Goal: Check status: Check status

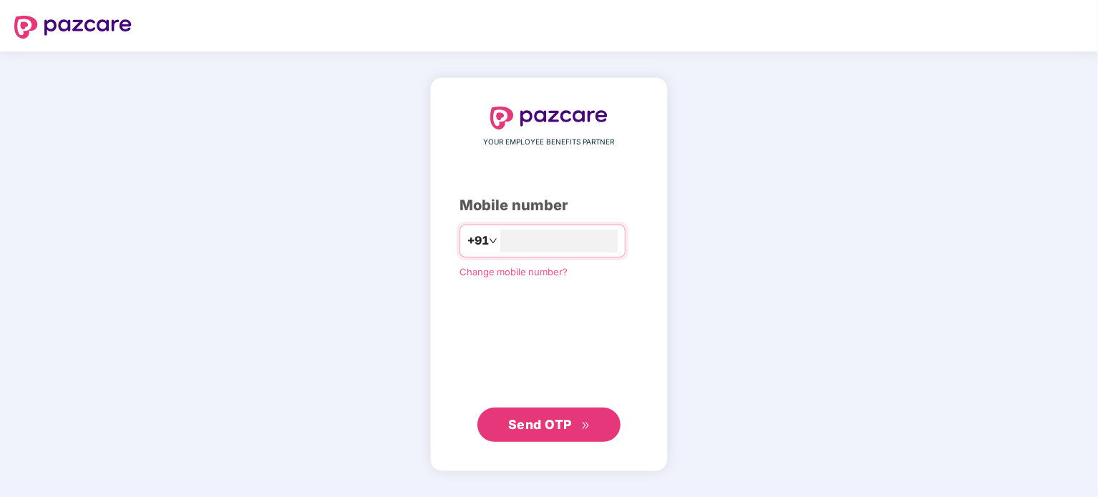
type input "*"
type input "**********"
click at [538, 417] on span "Send OTP" at bounding box center [549, 425] width 82 height 20
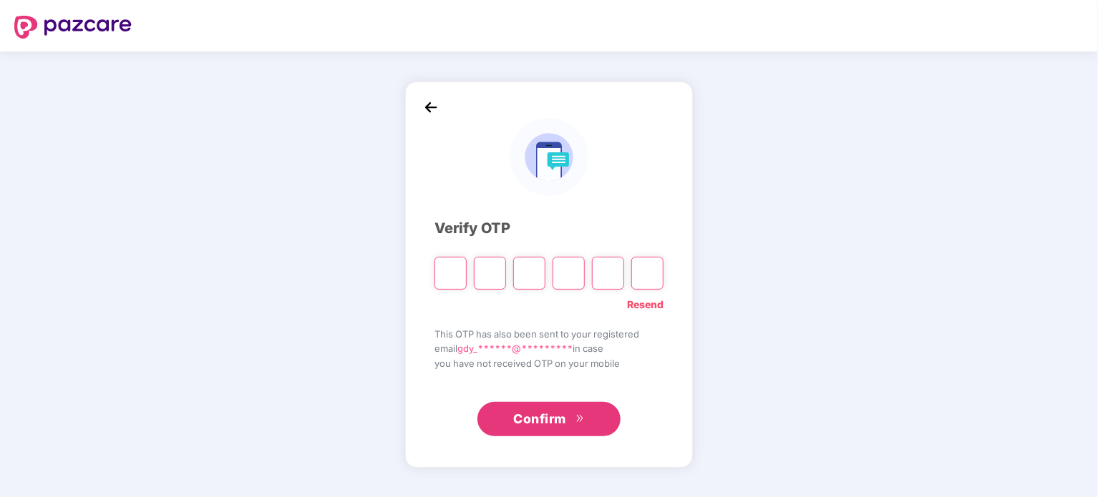
type input "*"
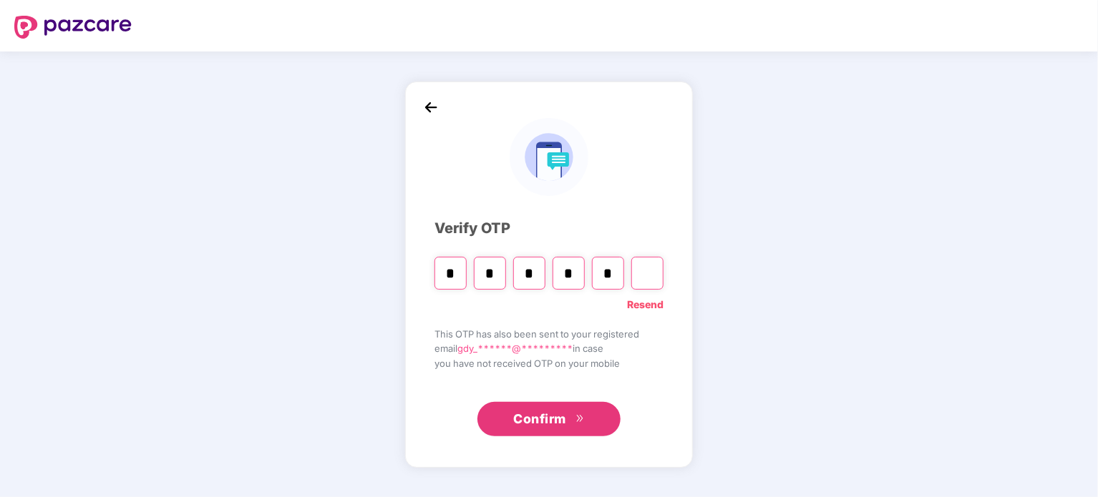
type input "*"
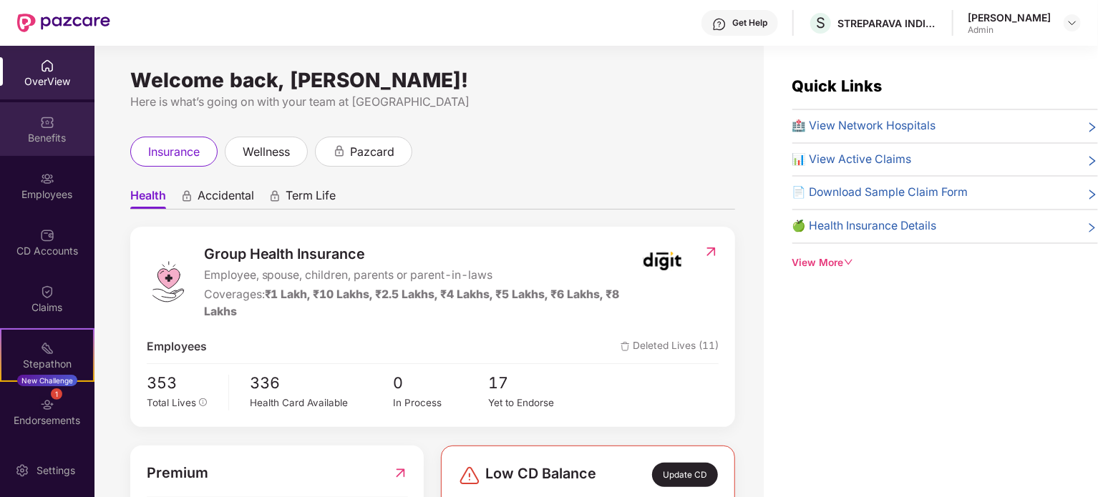
click at [79, 128] on div "Benefits" at bounding box center [47, 129] width 94 height 54
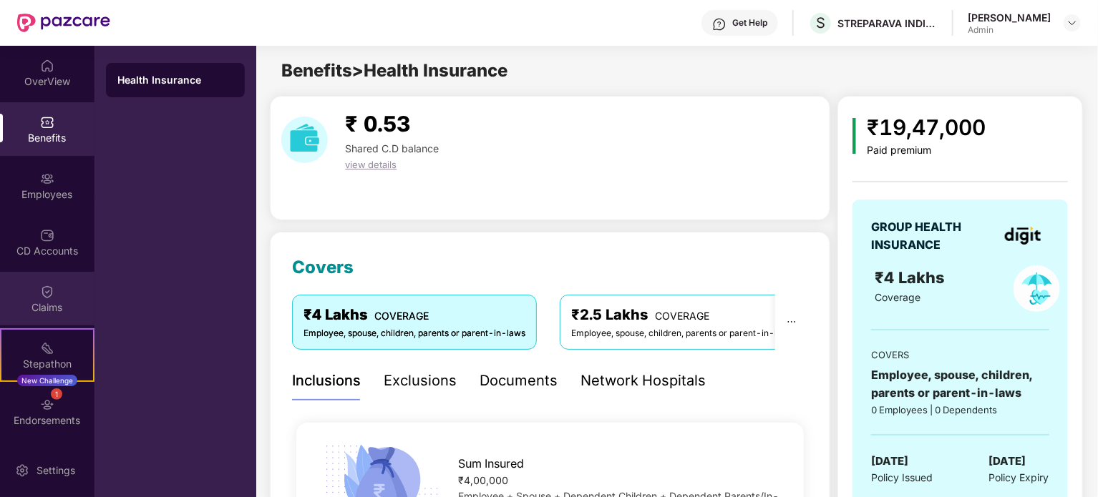
click at [54, 291] on div "Claims" at bounding box center [47, 299] width 94 height 54
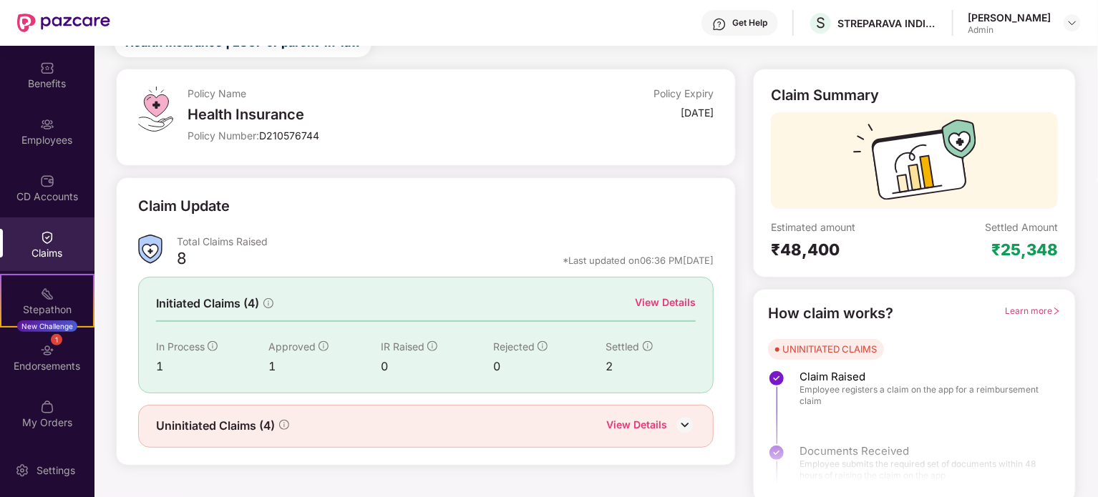
scroll to position [62, 0]
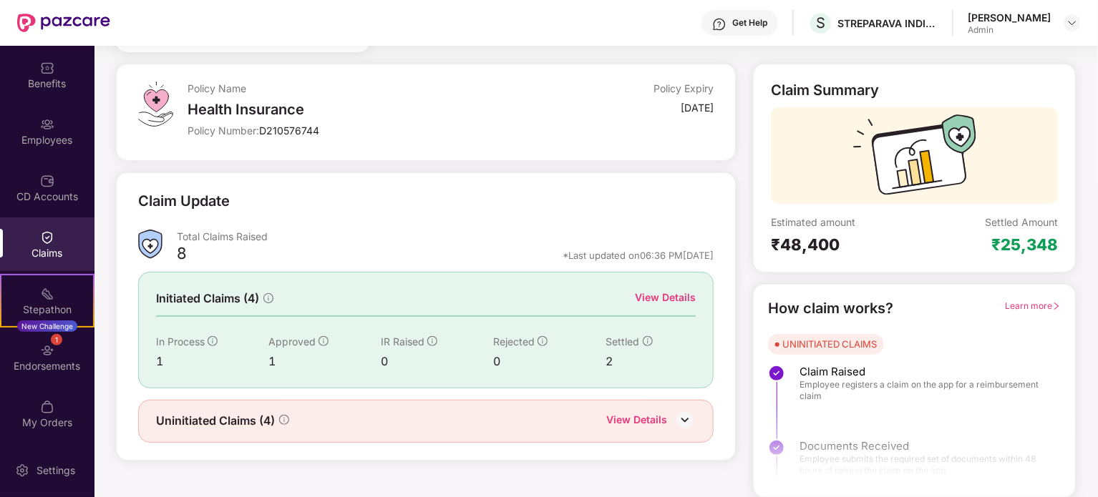
click at [525, 423] on div "Uninitiated Claims (4) View Details" at bounding box center [426, 421] width 540 height 19
click at [664, 420] on div "View Details" at bounding box center [636, 421] width 61 height 19
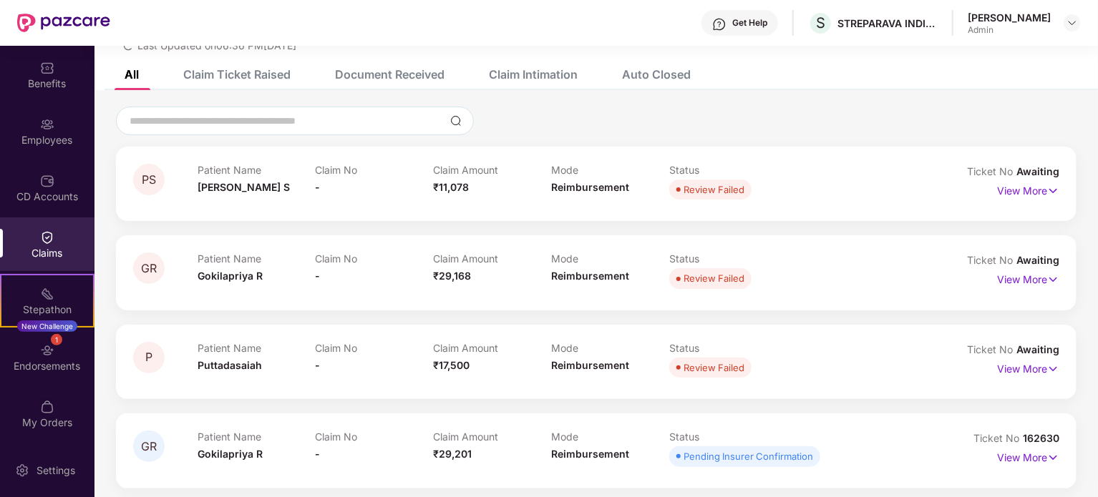
scroll to position [67, 0]
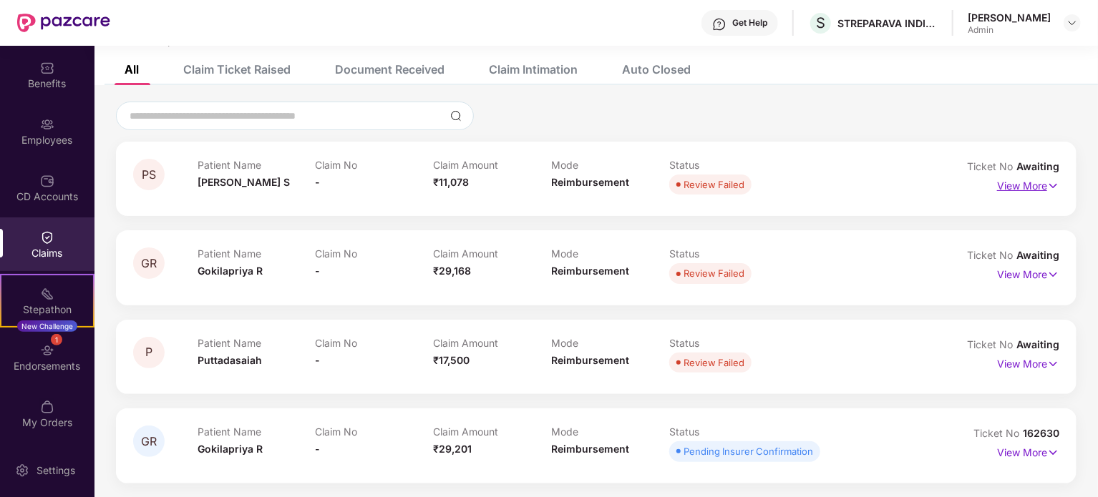
click at [1054, 183] on img at bounding box center [1053, 186] width 12 height 16
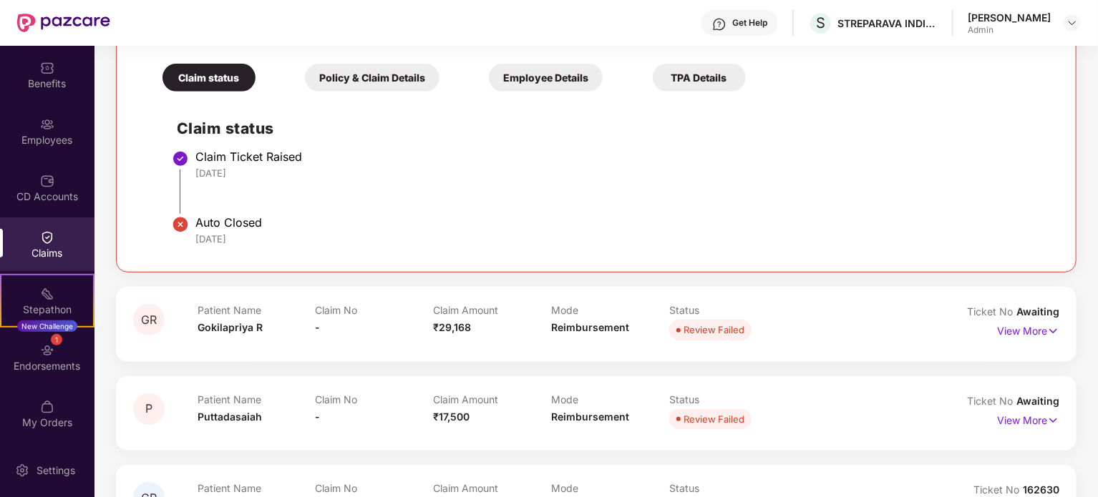
scroll to position [356, 0]
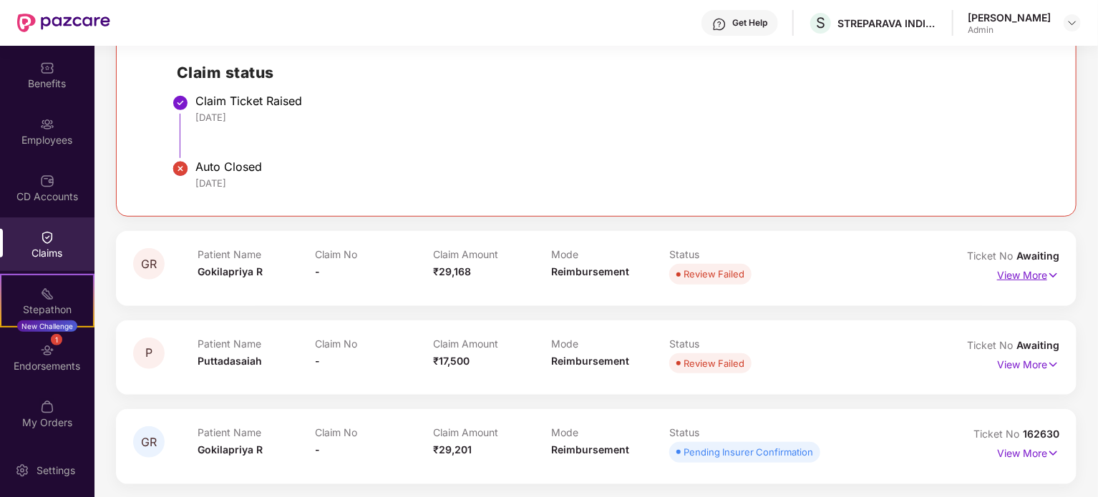
click at [1050, 271] on img at bounding box center [1053, 276] width 12 height 16
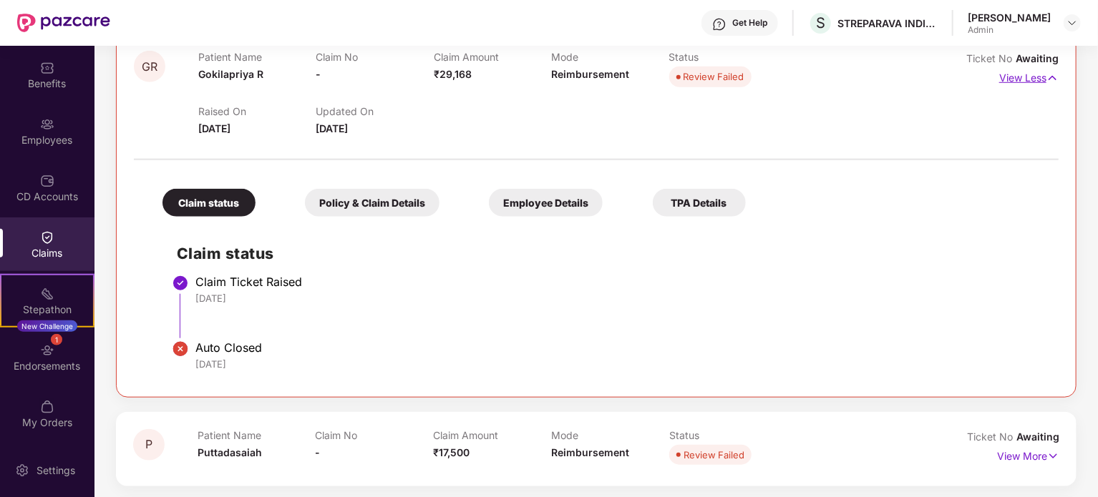
scroll to position [646, 0]
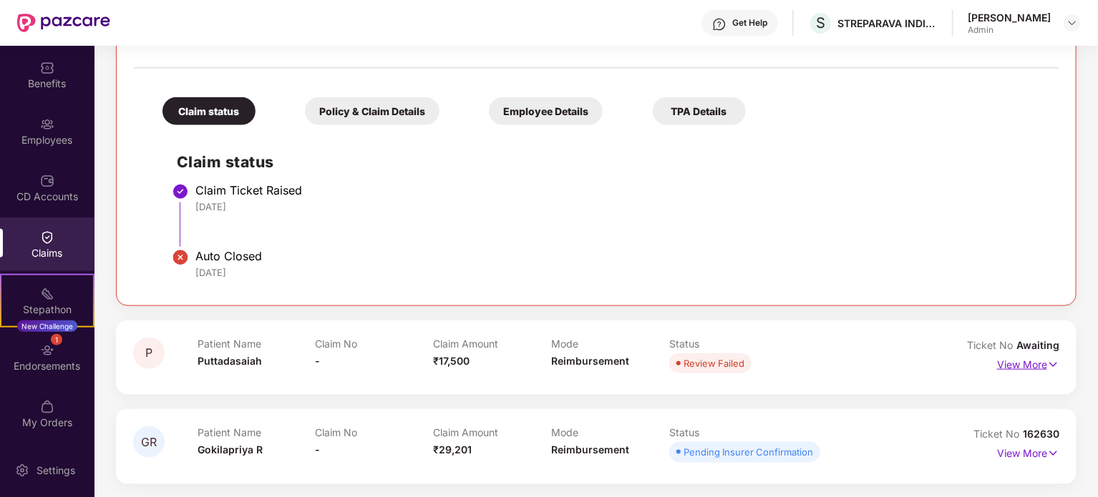
click at [1052, 359] on img at bounding box center [1053, 365] width 12 height 16
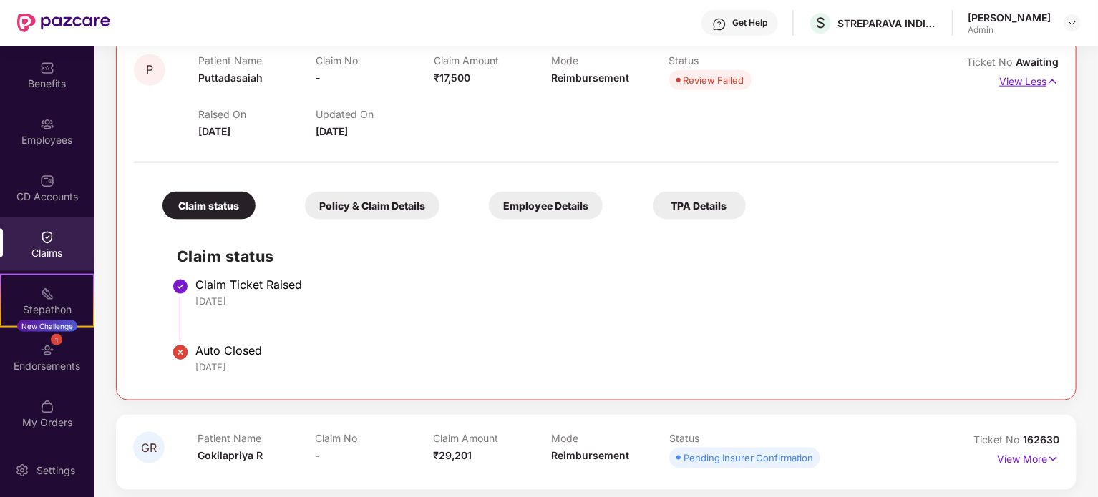
scroll to position [935, 0]
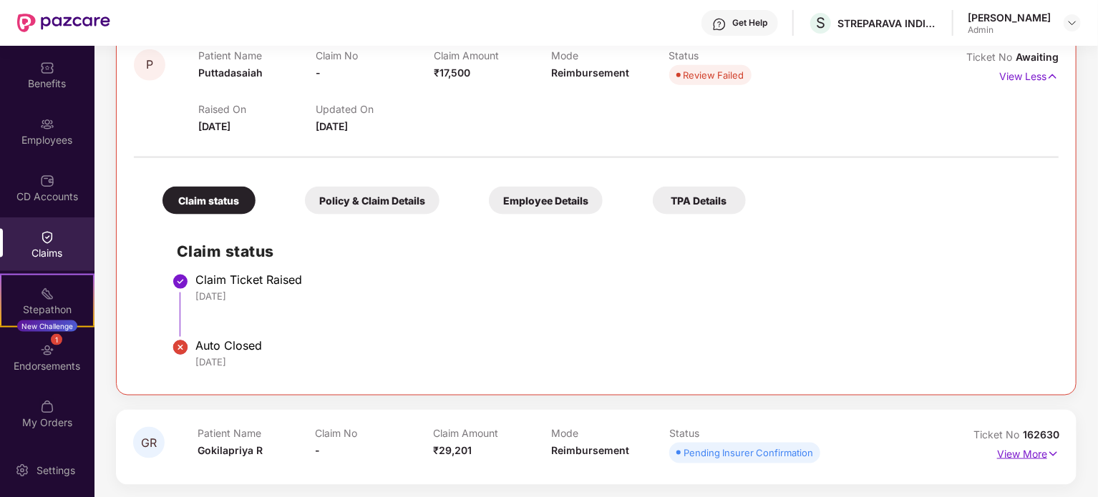
click at [1051, 460] on img at bounding box center [1053, 455] width 12 height 16
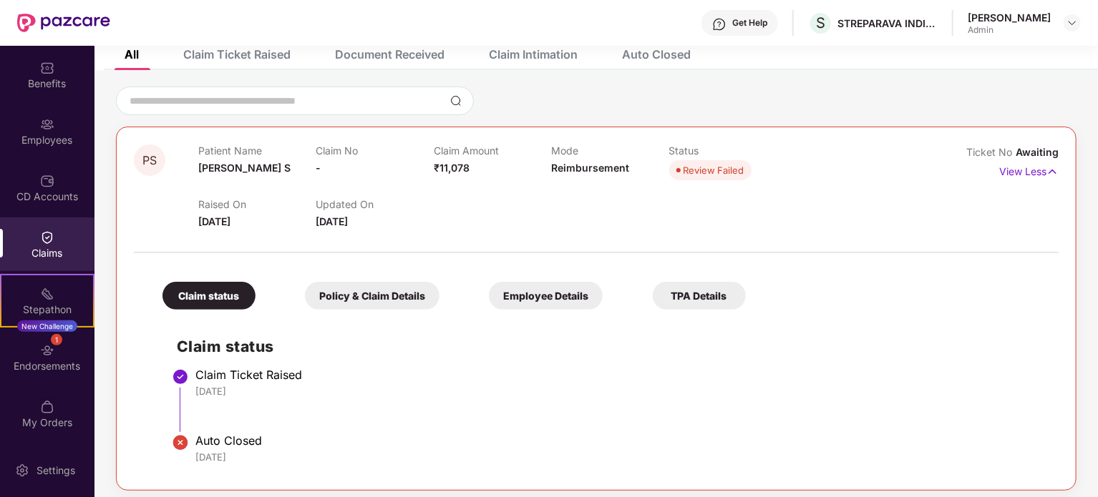
scroll to position [0, 0]
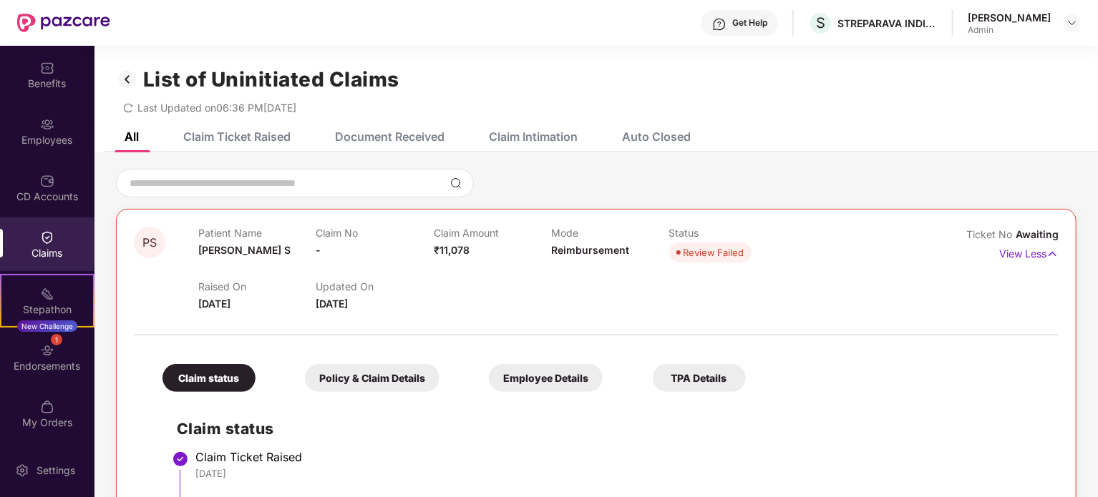
click at [62, 251] on div "Claims" at bounding box center [47, 253] width 94 height 14
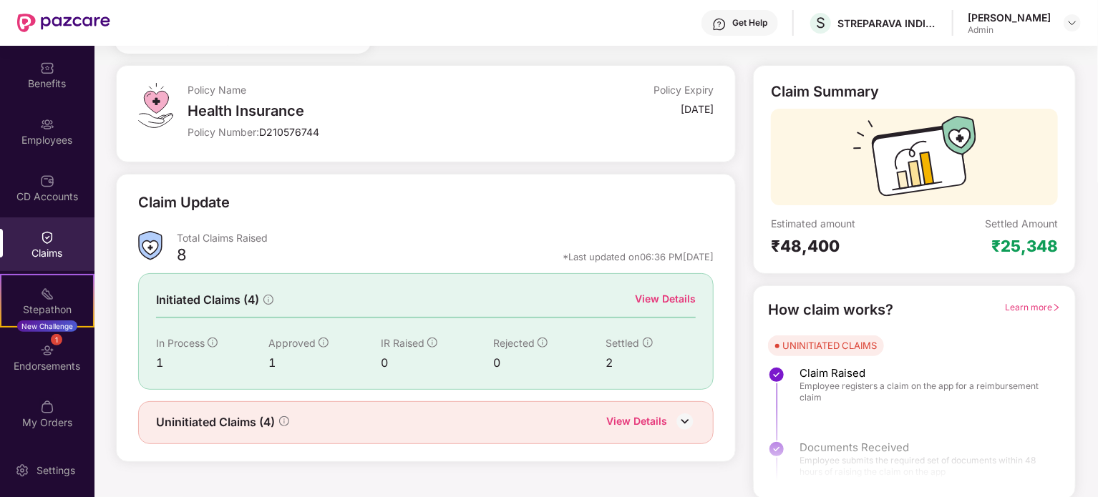
scroll to position [62, 0]
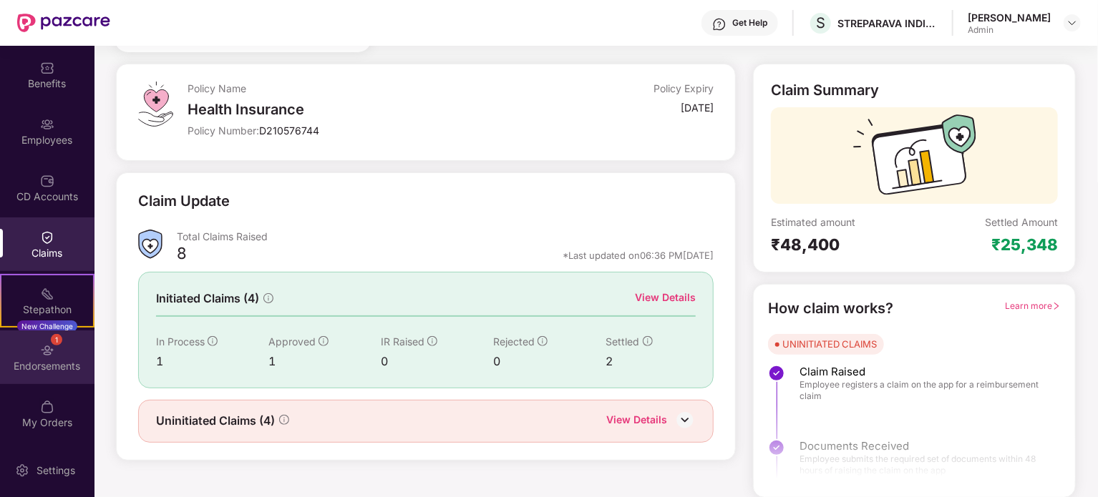
click at [41, 354] on img at bounding box center [47, 351] width 14 height 14
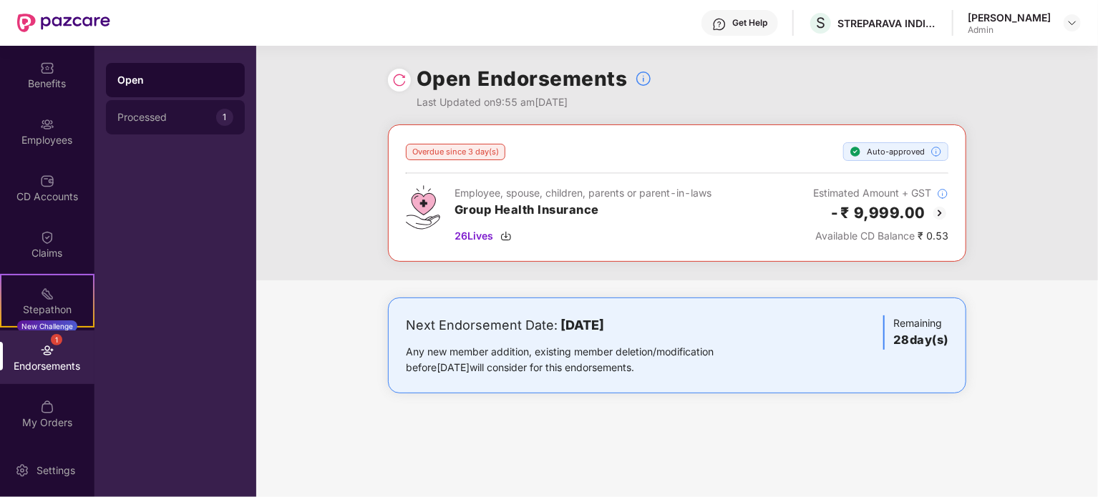
click at [184, 111] on div "Processed 1" at bounding box center [175, 117] width 139 height 34
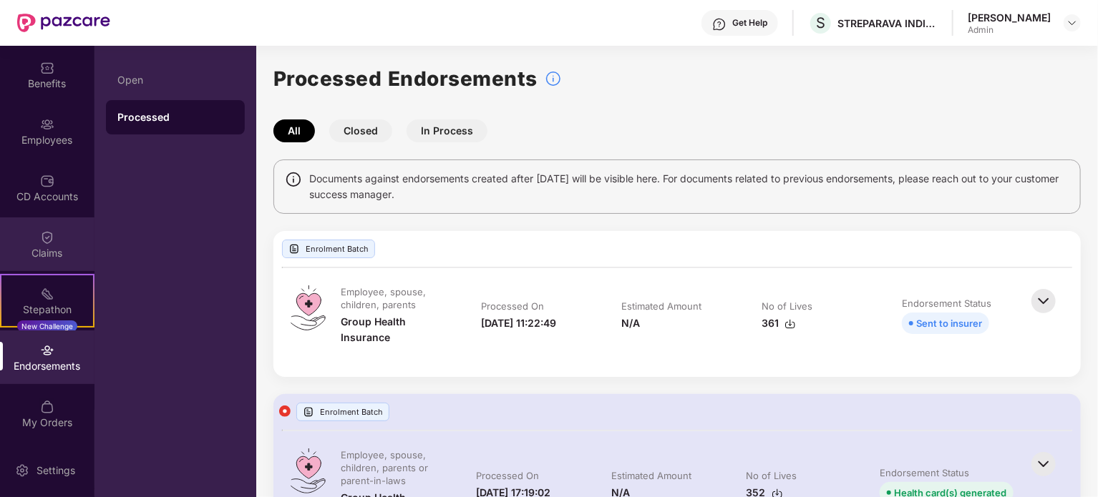
click at [35, 237] on div "Claims" at bounding box center [47, 245] width 94 height 54
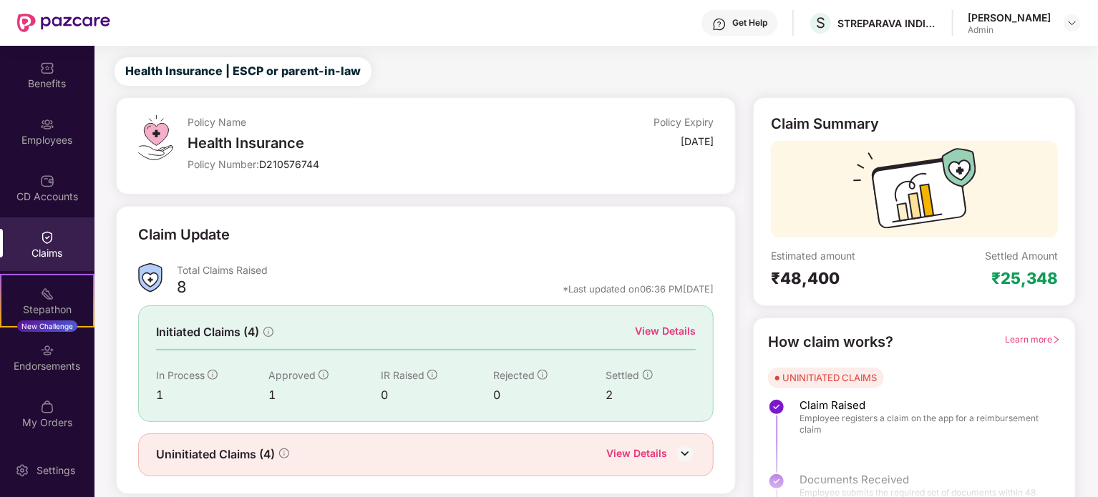
scroll to position [62, 0]
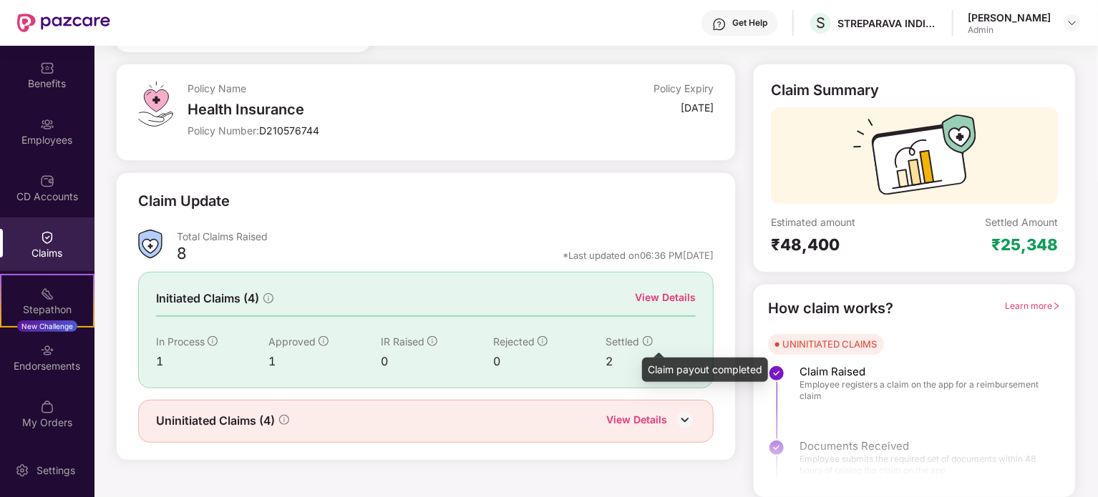
click at [643, 339] on icon "info-circle" at bounding box center [648, 341] width 10 height 10
click at [355, 353] on div "1" at bounding box center [324, 362] width 112 height 18
click at [679, 293] on div "View Details" at bounding box center [665, 298] width 61 height 16
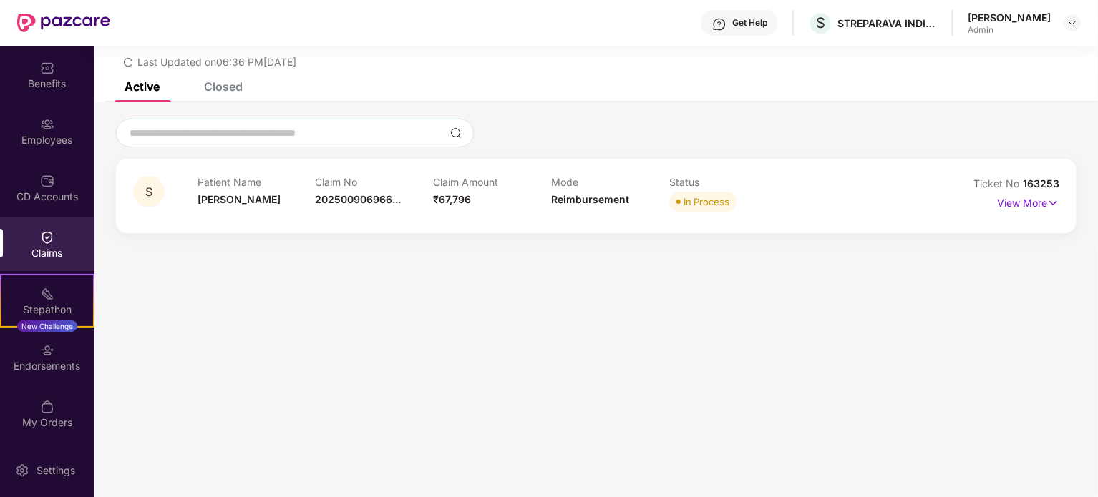
scroll to position [46, 0]
click at [1037, 200] on p "View More" at bounding box center [1028, 201] width 62 height 19
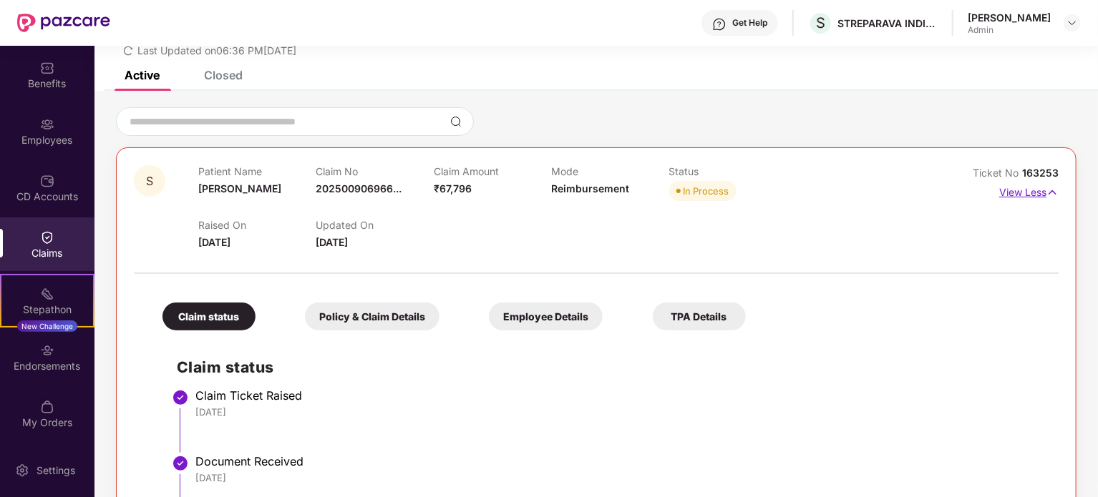
scroll to position [29, 0]
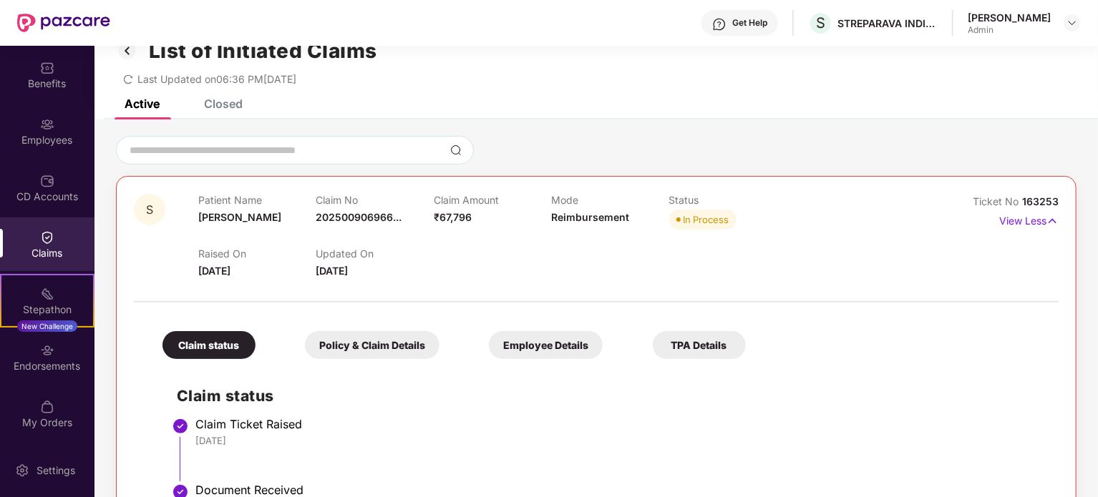
click at [376, 342] on div "Policy & Claim Details" at bounding box center [372, 345] width 135 height 28
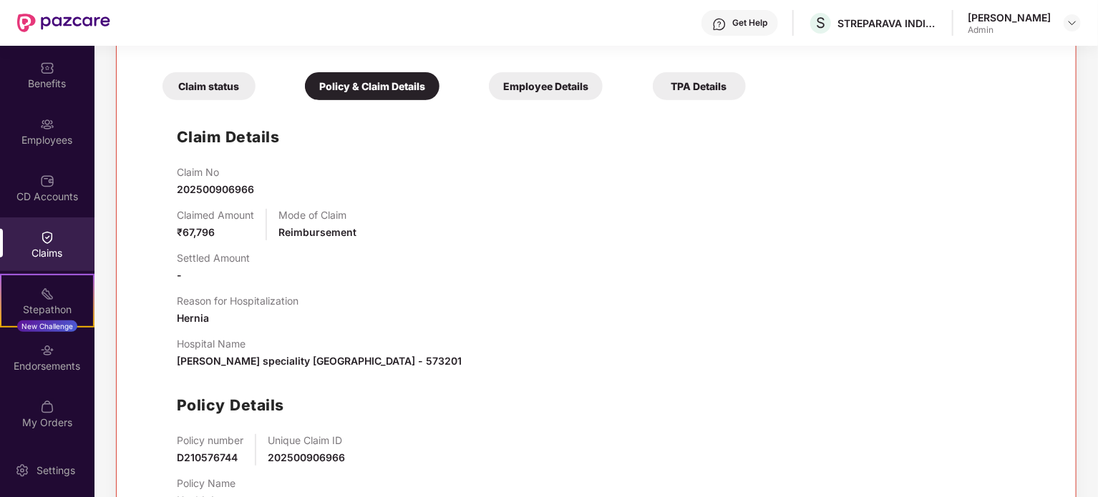
scroll to position [285, 0]
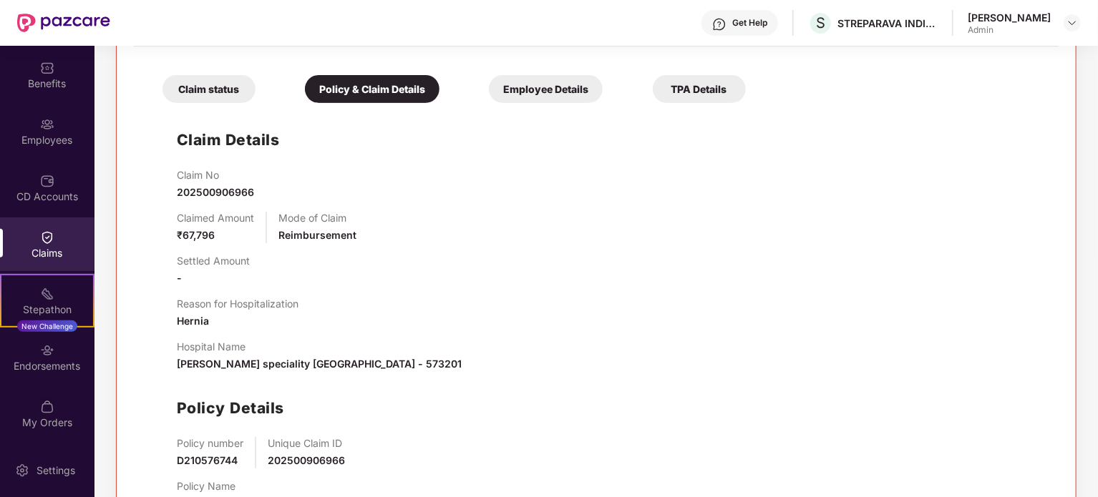
click at [578, 82] on div "Employee Details" at bounding box center [546, 89] width 114 height 28
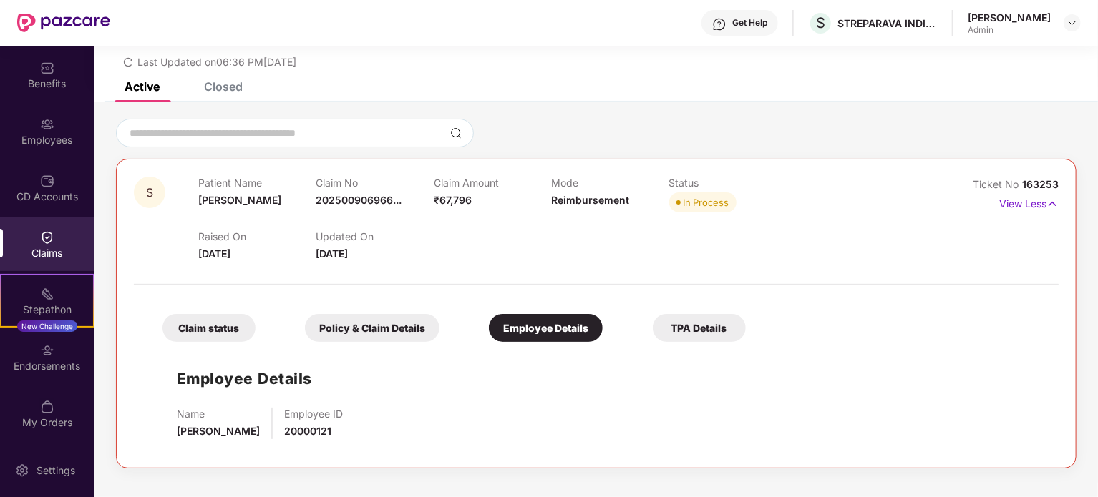
click at [696, 326] on div "TPA Details" at bounding box center [699, 328] width 93 height 28
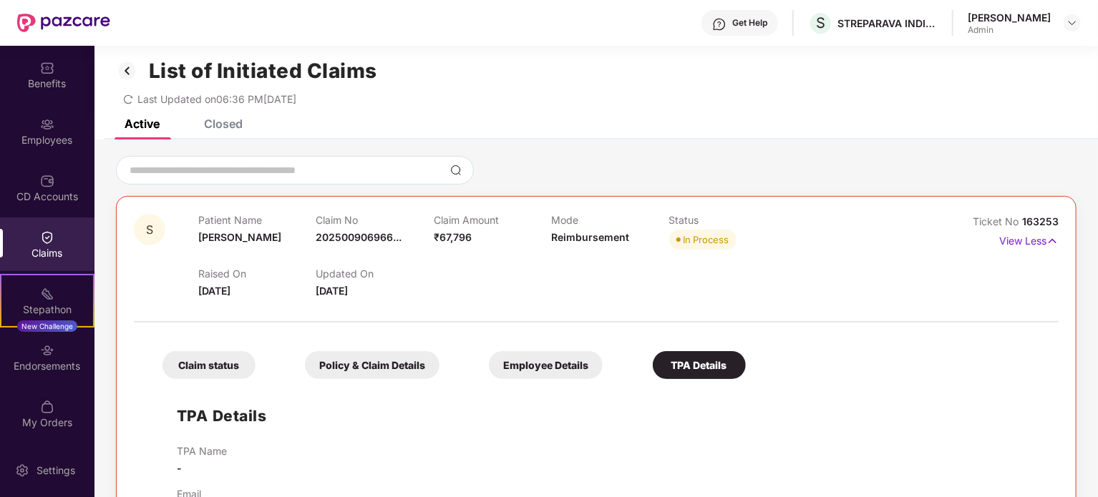
scroll to position [0, 0]
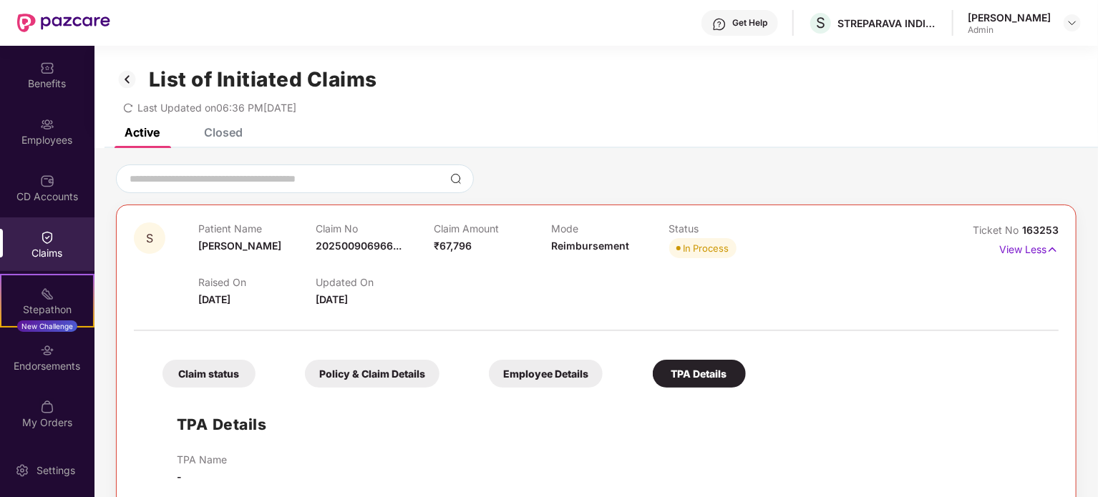
click at [127, 70] on img at bounding box center [127, 79] width 23 height 24
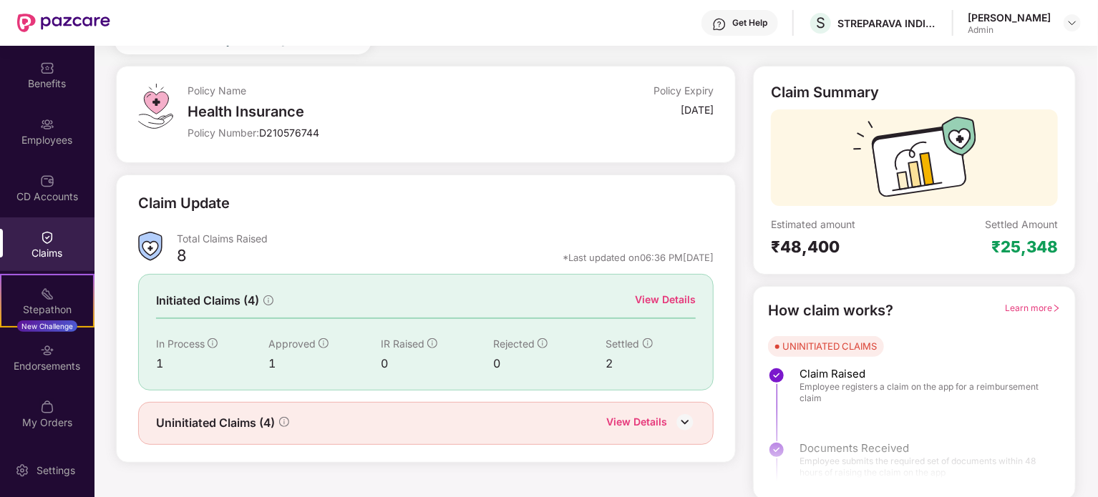
scroll to position [62, 0]
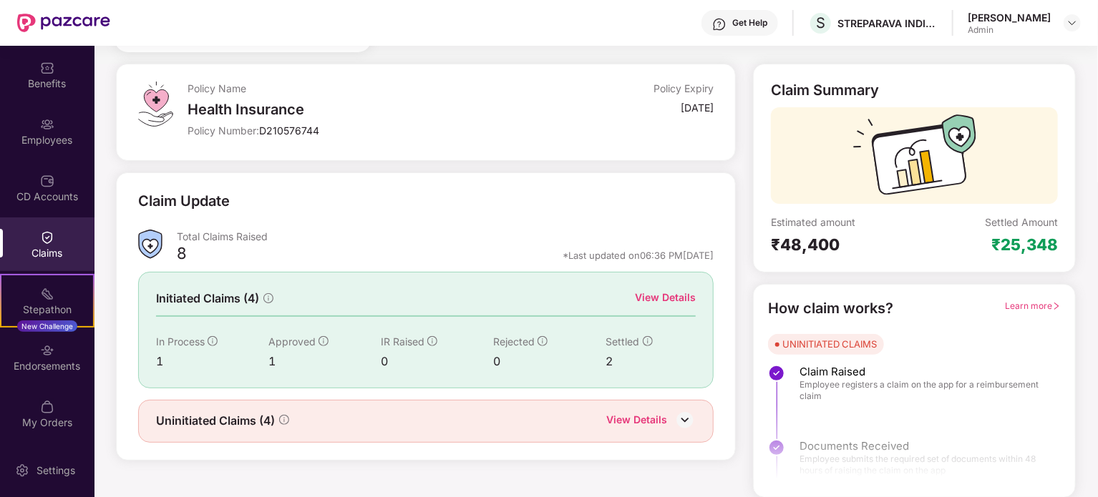
click at [686, 417] on img at bounding box center [684, 419] width 21 height 21
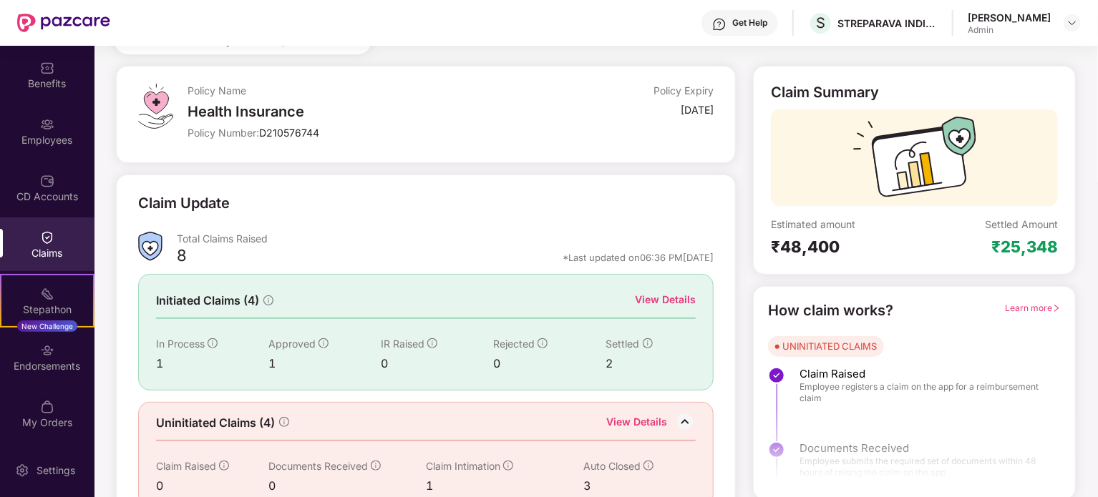
scroll to position [86, 0]
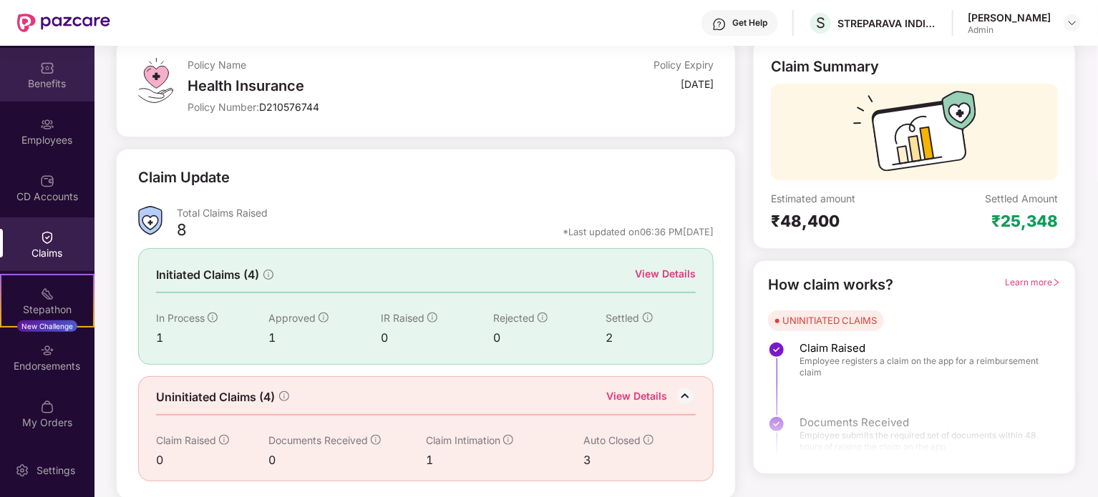
click at [59, 72] on div "Benefits" at bounding box center [47, 75] width 94 height 54
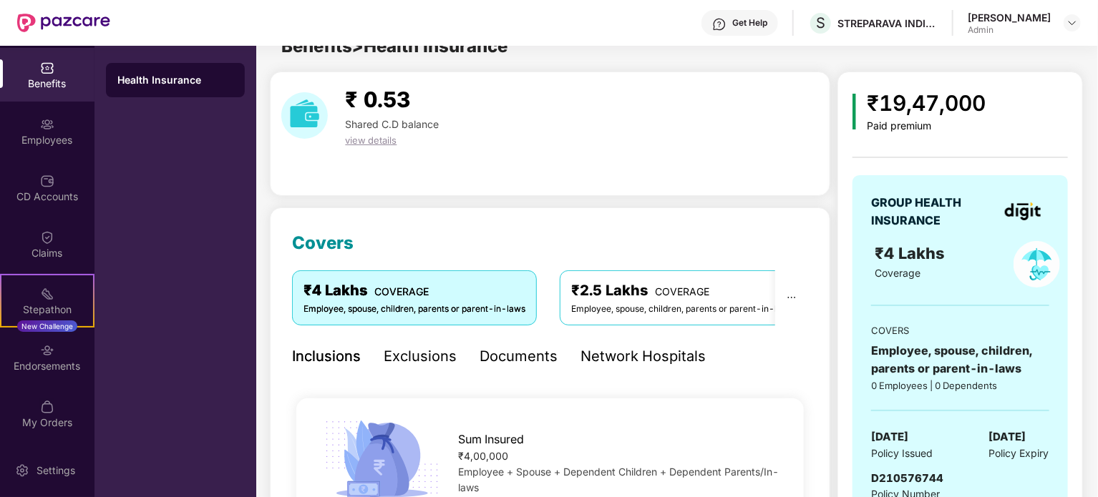
scroll to position [86, 0]
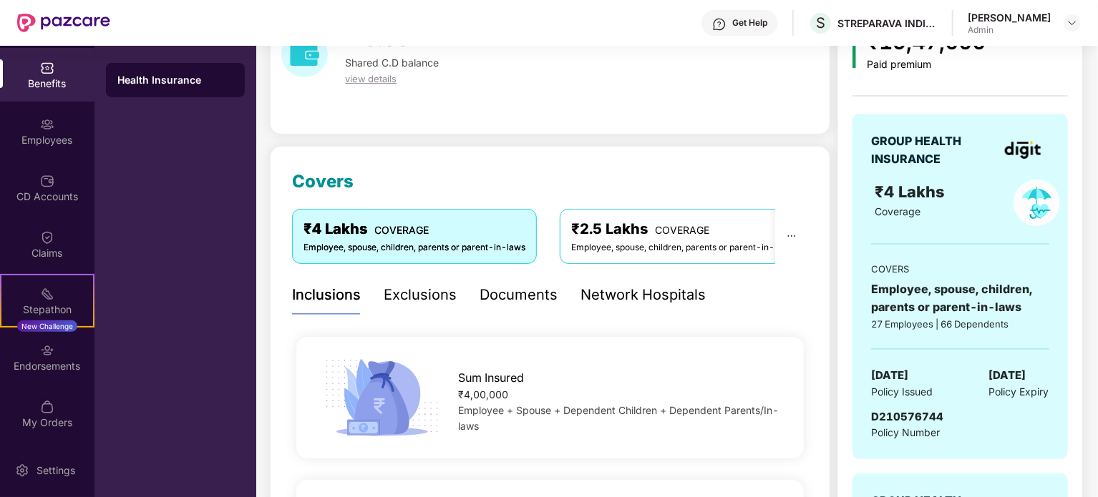
click at [1023, 62] on div "₹19,47,000 Paid premium" at bounding box center [959, 48] width 215 height 46
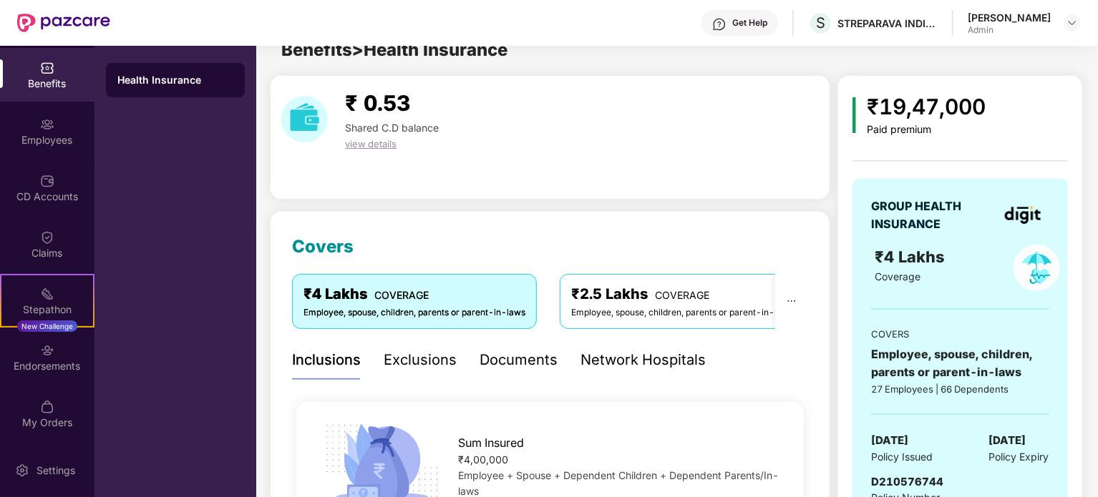
scroll to position [0, 0]
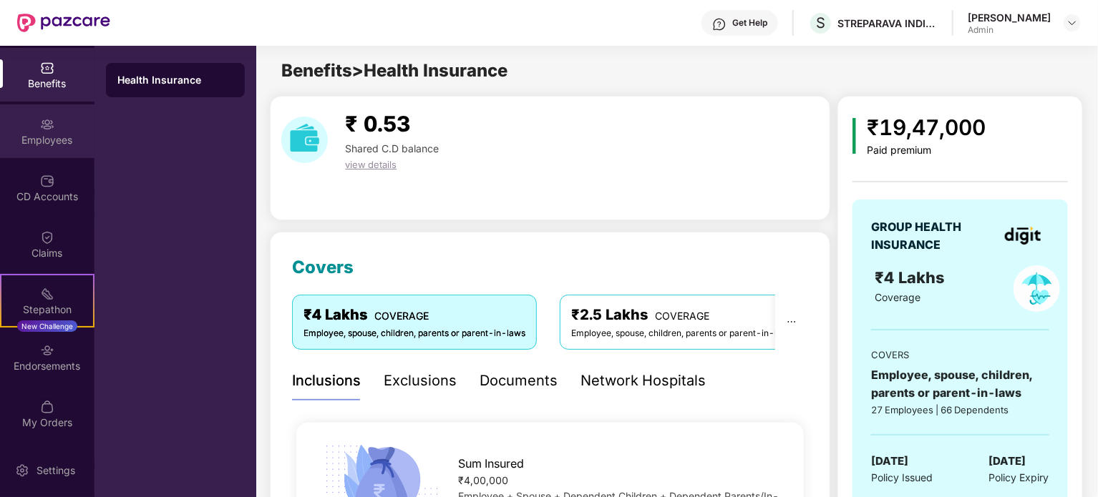
click at [65, 127] on div "Employees" at bounding box center [47, 131] width 94 height 54
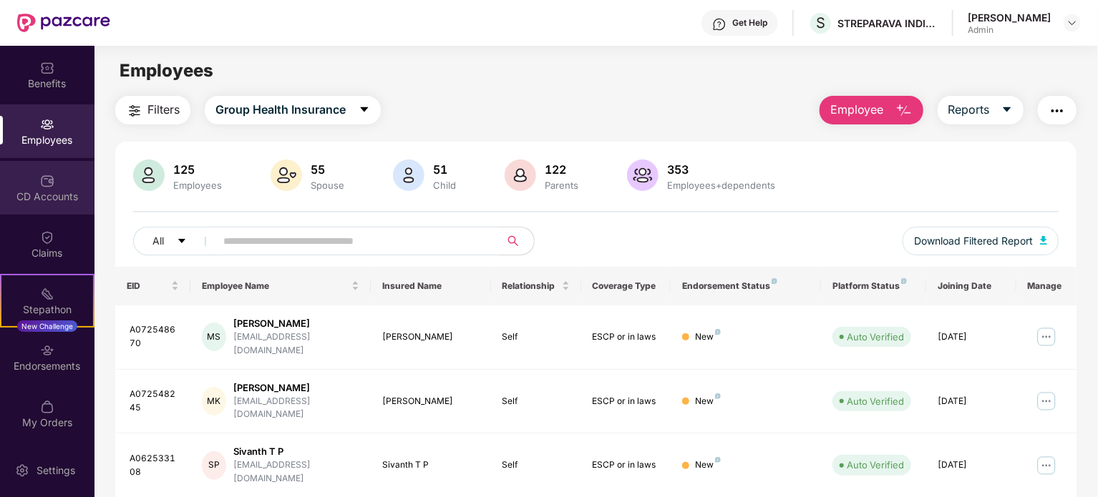
click at [52, 188] on div "CD Accounts" at bounding box center [47, 188] width 94 height 54
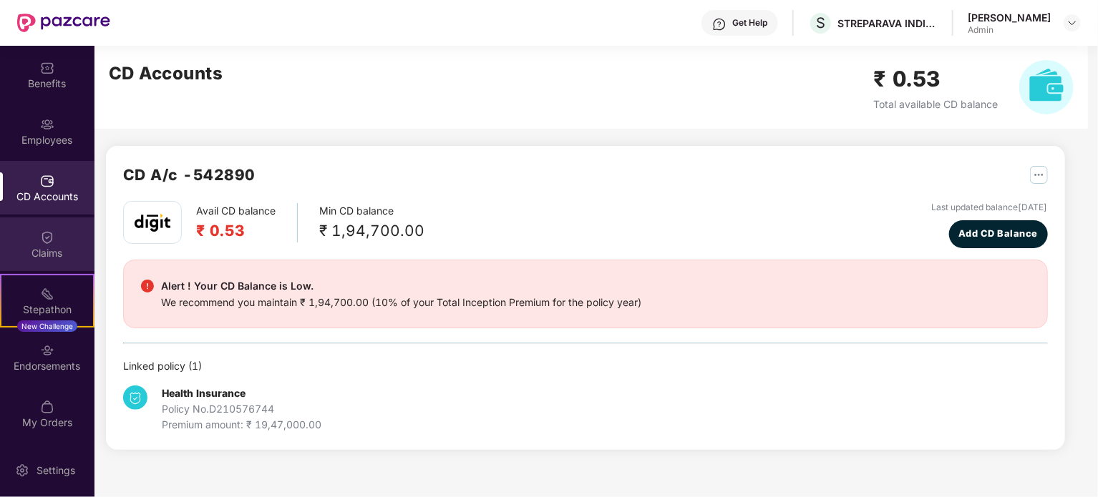
click at [53, 237] on div "Claims" at bounding box center [47, 245] width 94 height 54
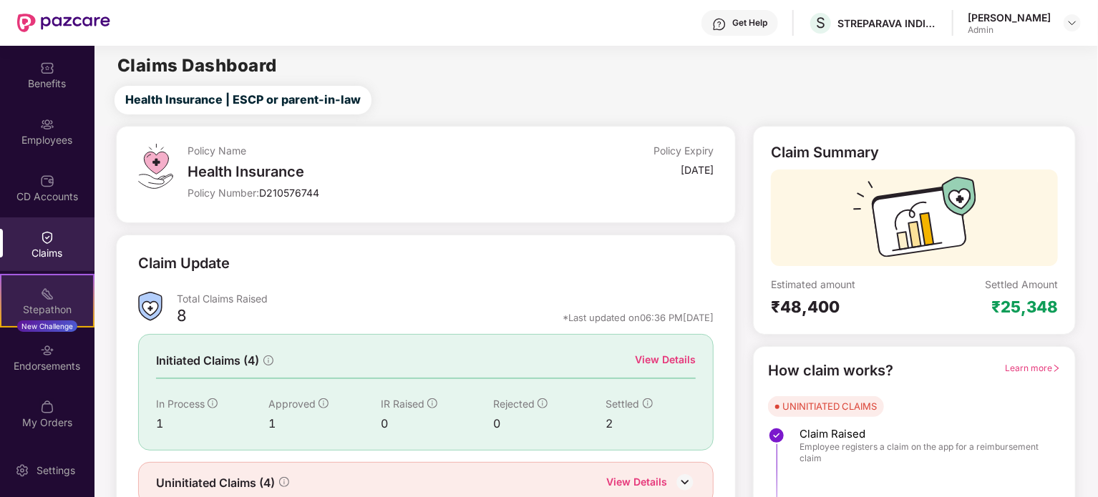
click at [70, 321] on div "New Challenge" at bounding box center [47, 326] width 60 height 11
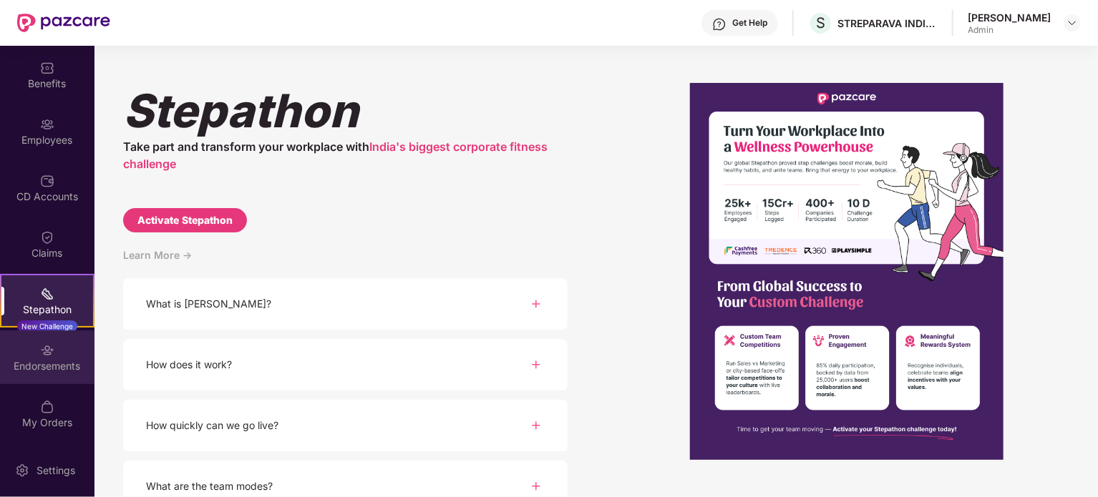
click at [63, 362] on div "Endorsements" at bounding box center [47, 366] width 94 height 14
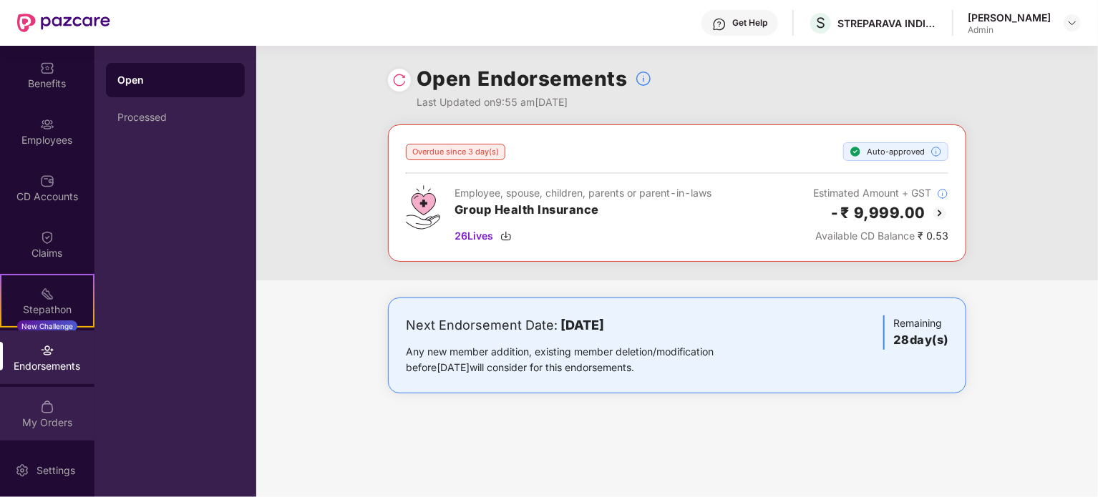
click at [56, 404] on div "My Orders" at bounding box center [47, 414] width 94 height 54
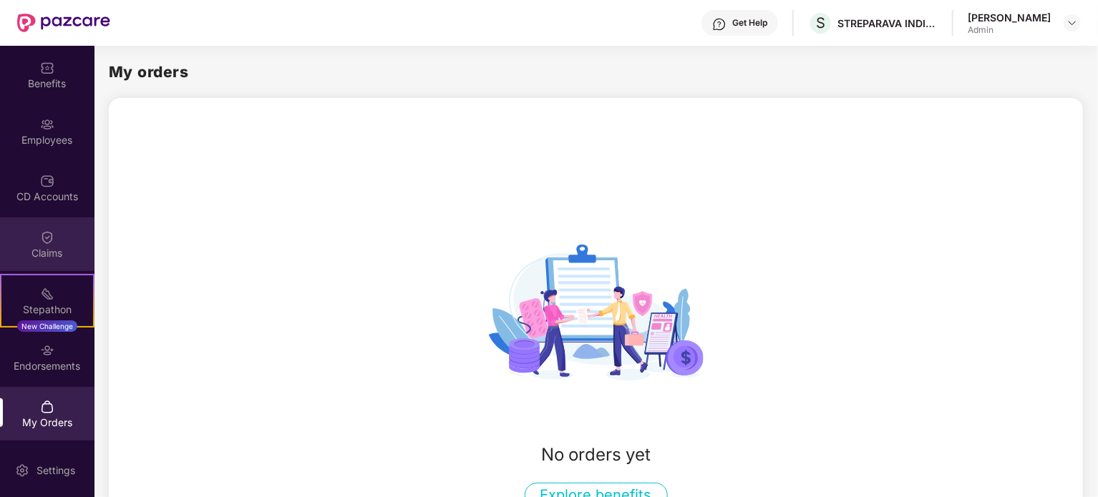
click at [54, 246] on div "Claims" at bounding box center [47, 253] width 94 height 14
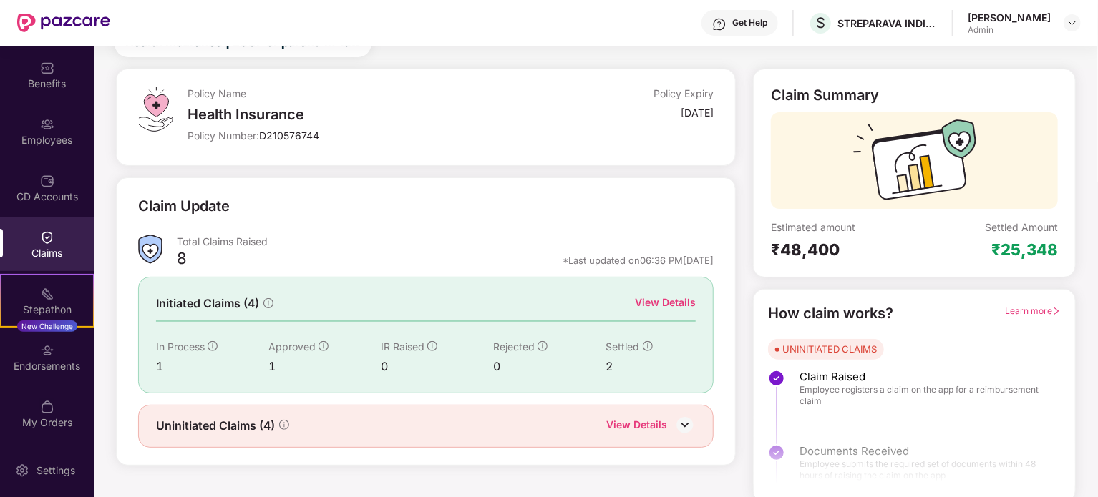
scroll to position [62, 0]
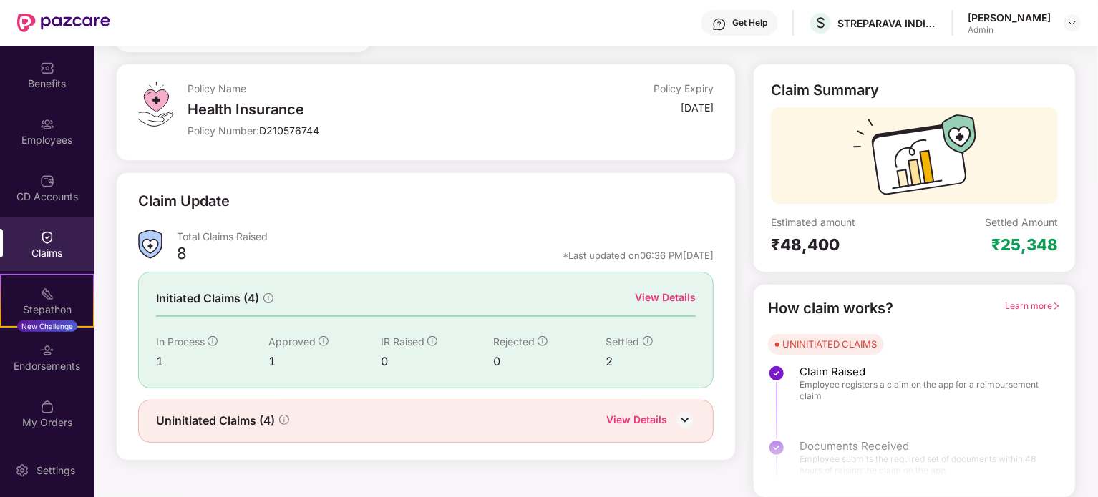
click at [674, 412] on img at bounding box center [684, 419] width 21 height 21
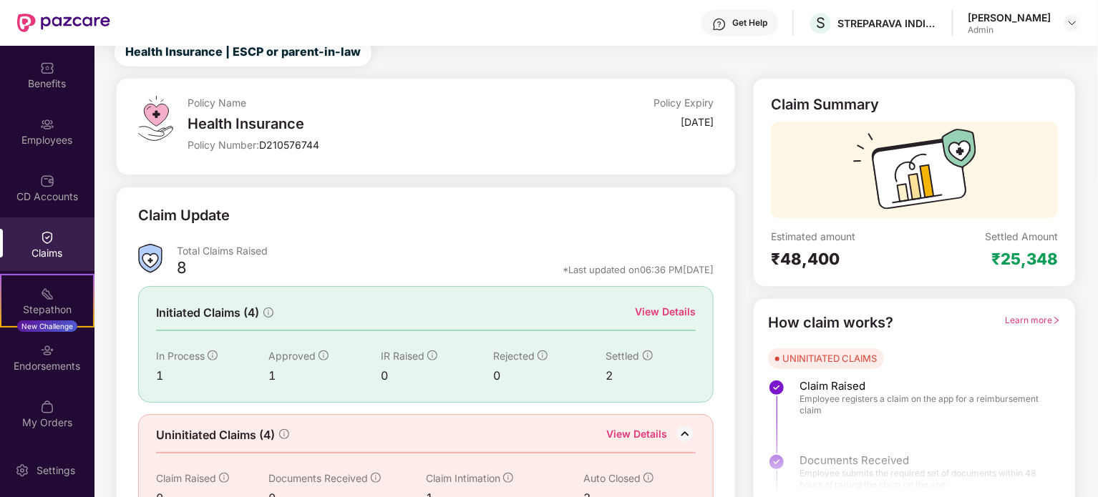
scroll to position [0, 0]
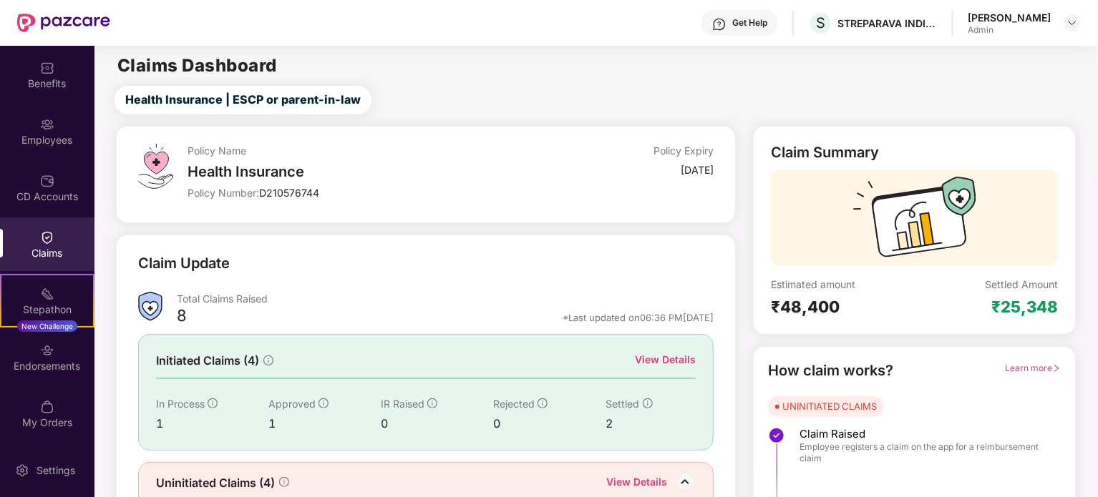
click at [278, 337] on div "Initiated Claims (4) View Details In Process 1 Approved 1 IR Raised 0 Rejected …" at bounding box center [426, 392] width 576 height 116
click at [397, 283] on div "Claim Update" at bounding box center [426, 272] width 576 height 39
click at [493, 434] on div "Initiated Claims (4) View Details In Process 1 Approved 1 IR Raised 0 Rejected …" at bounding box center [426, 392] width 576 height 116
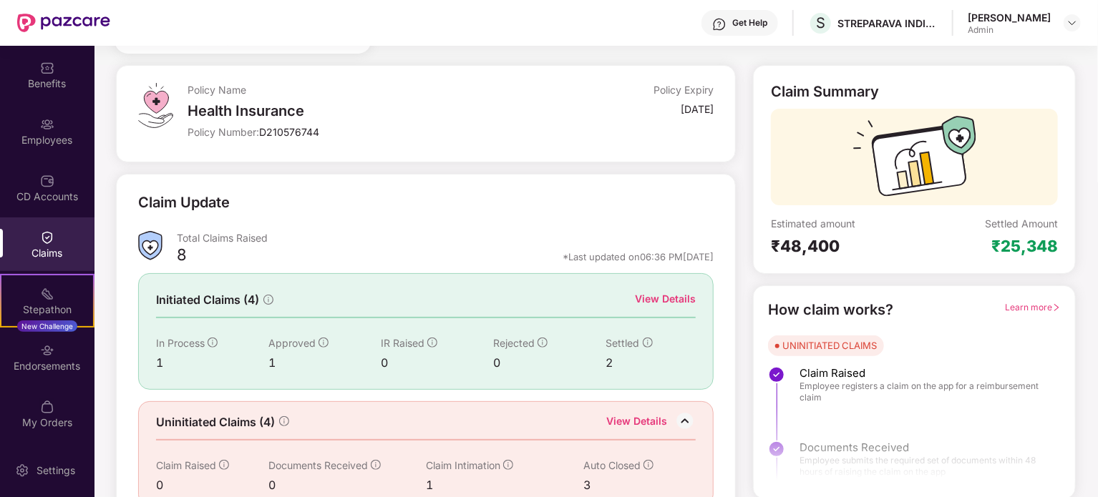
scroll to position [86, 0]
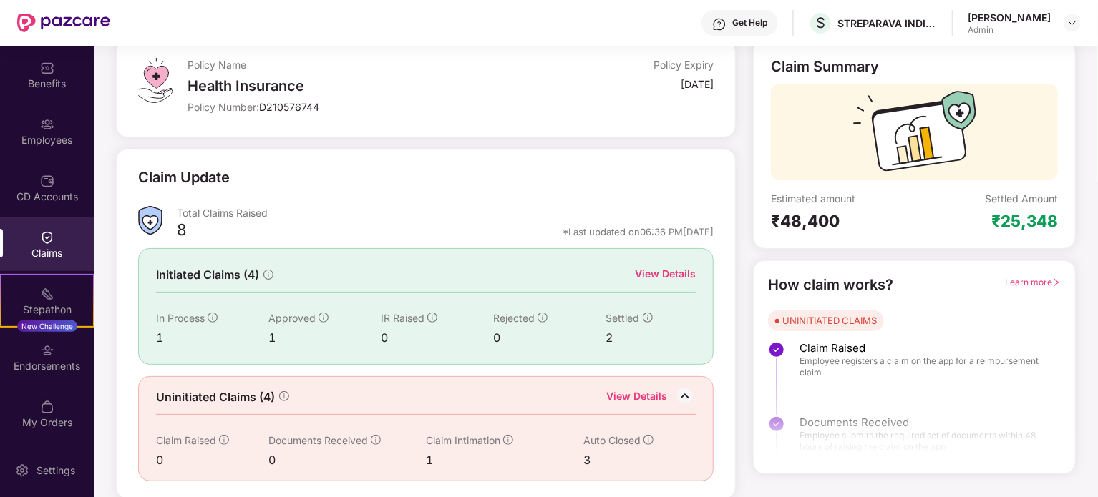
click at [198, 439] on span "Claim Raised" at bounding box center [186, 440] width 60 height 12
click at [679, 271] on div "View Details" at bounding box center [665, 274] width 61 height 16
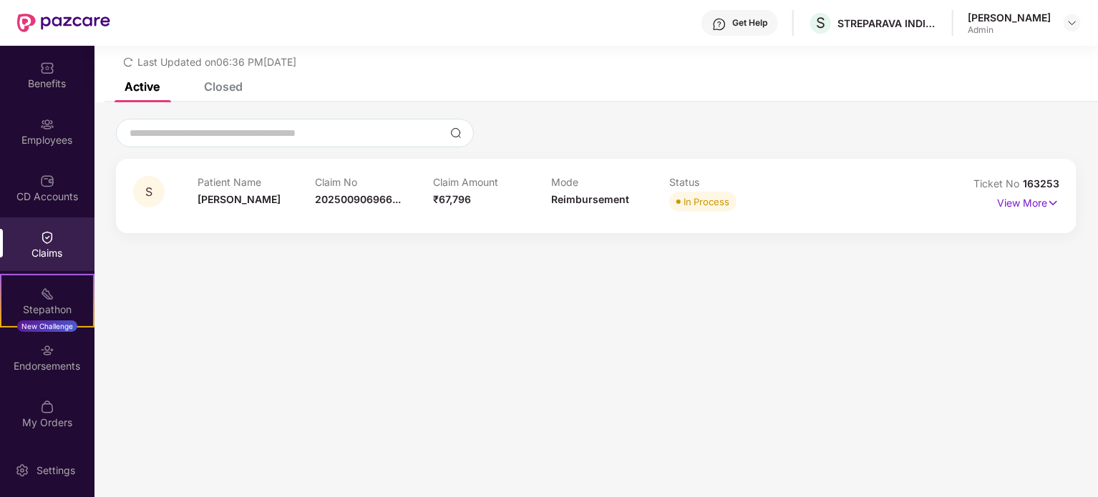
scroll to position [46, 0]
click at [1018, 205] on p "View More" at bounding box center [1028, 201] width 62 height 19
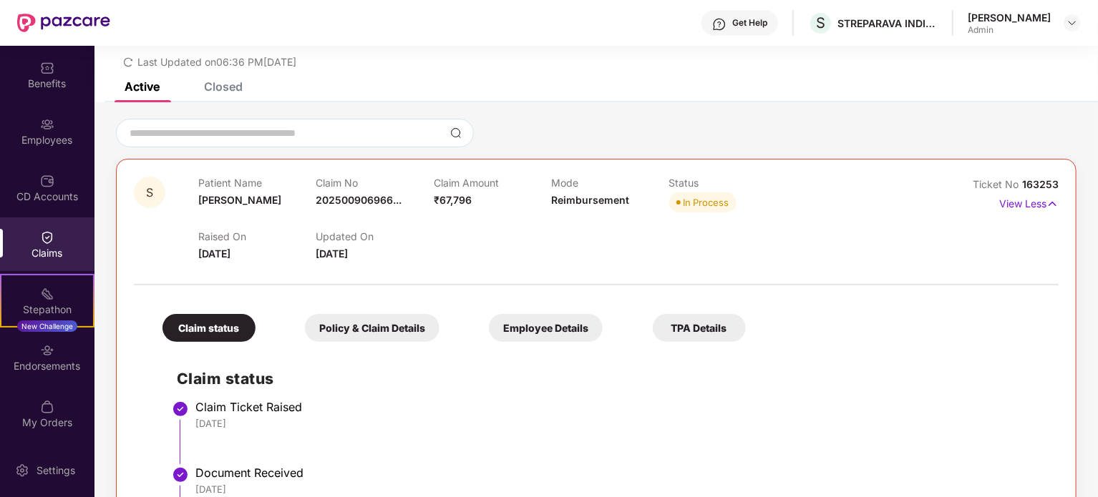
click at [44, 243] on img at bounding box center [47, 237] width 14 height 14
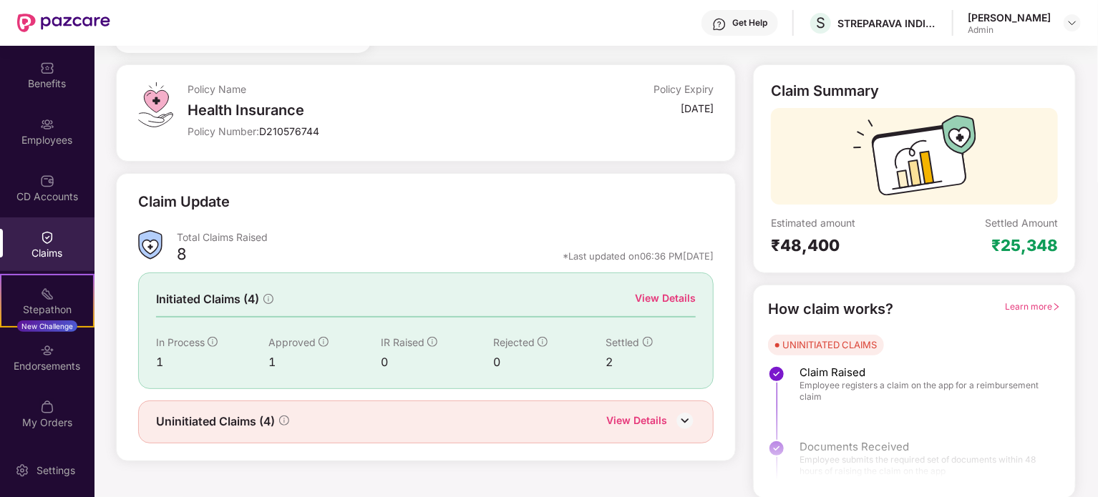
scroll to position [62, 0]
click at [585, 432] on div "Uninitiated Claims (4) View Details" at bounding box center [426, 421] width 576 height 43
click at [684, 414] on img at bounding box center [684, 419] width 21 height 21
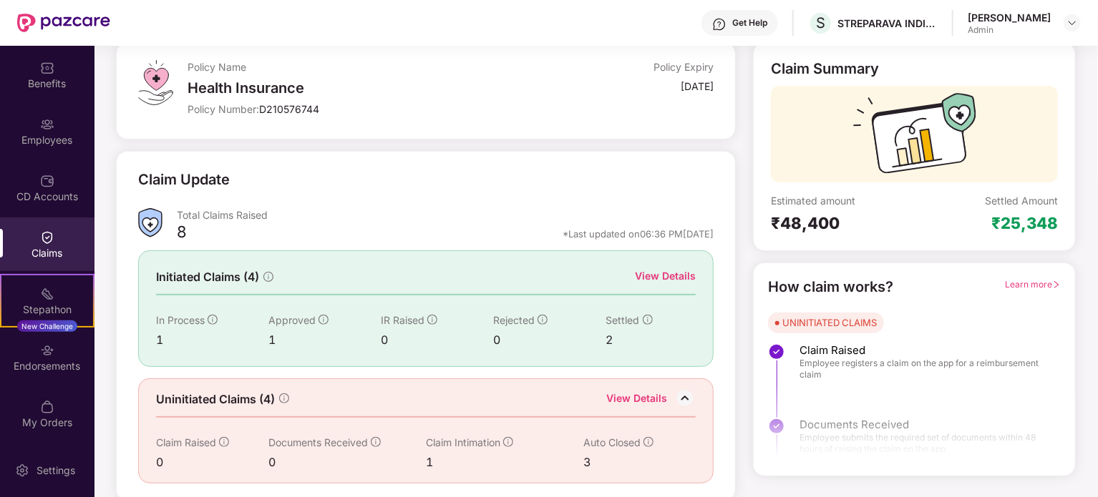
scroll to position [86, 0]
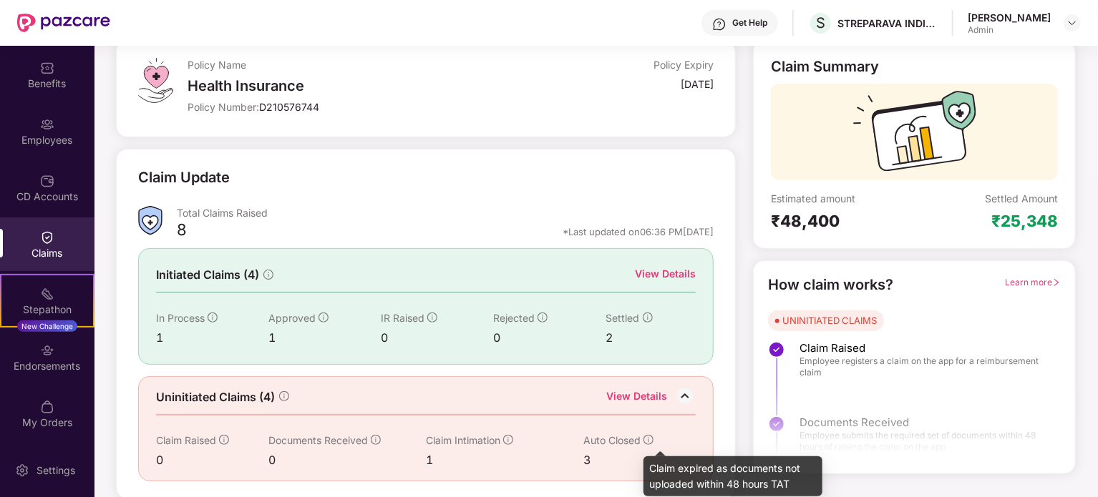
click at [646, 437] on icon "info-circle" at bounding box center [648, 440] width 10 height 10
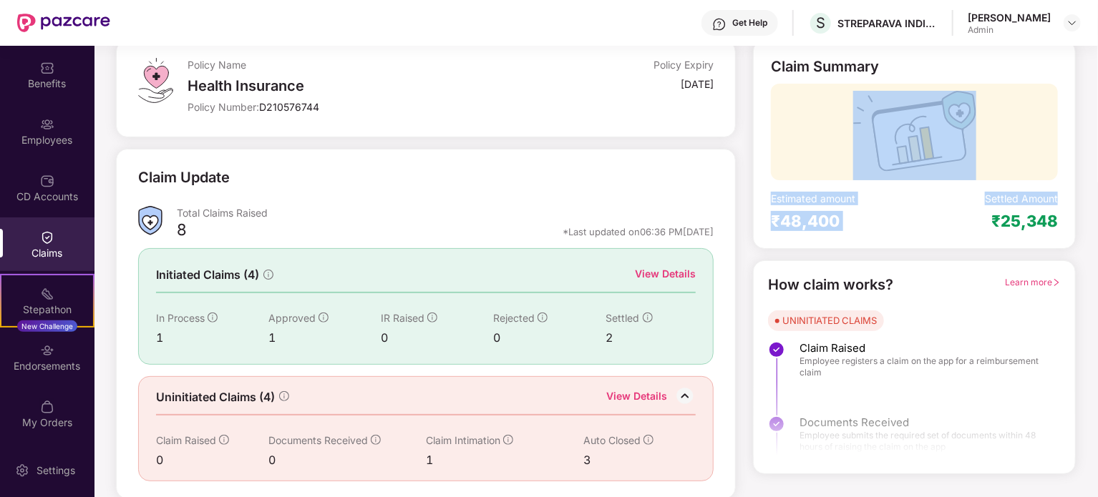
drag, startPoint x: 1094, startPoint y: 208, endPoint x: 1099, endPoint y: 102, distance: 106.0
click at [1097, 102] on html "Get Help S STREPARAVA INDIA PRIVATE LIMITED [PERSON_NAME] Admin OverView Benefi…" at bounding box center [549, 248] width 1098 height 497
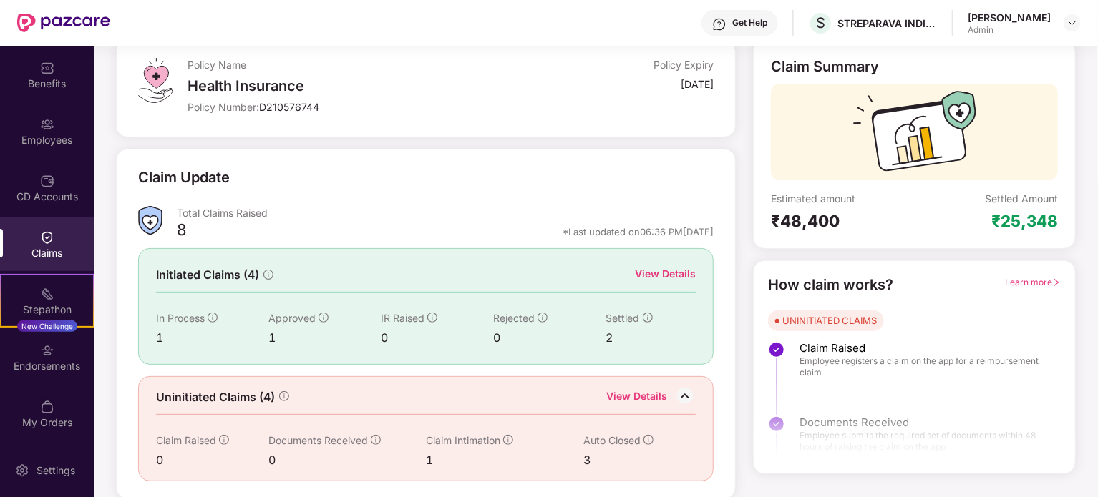
click at [1031, 48] on div "Claim Summary Estimated amount ₹48,400 Settled Amount ₹25,348" at bounding box center [914, 144] width 323 height 209
click at [664, 268] on div "View Details" at bounding box center [665, 274] width 61 height 16
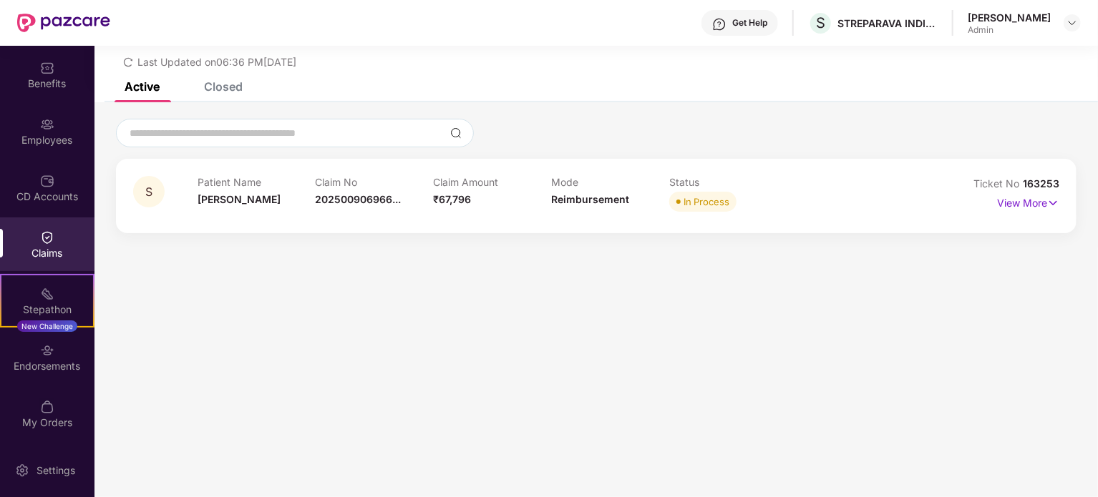
scroll to position [46, 0]
click at [61, 341] on div "Endorsements" at bounding box center [47, 358] width 94 height 54
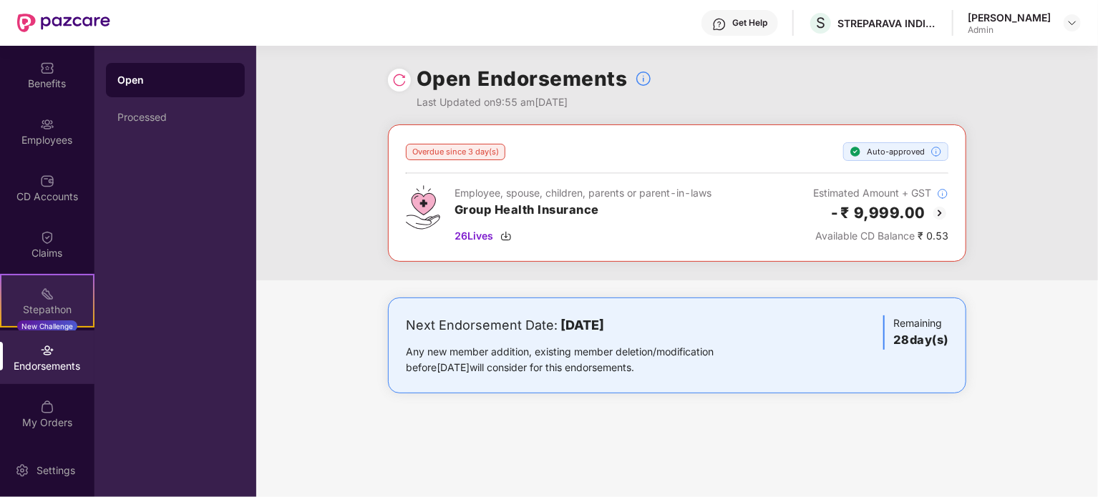
click at [42, 292] on img at bounding box center [47, 294] width 14 height 14
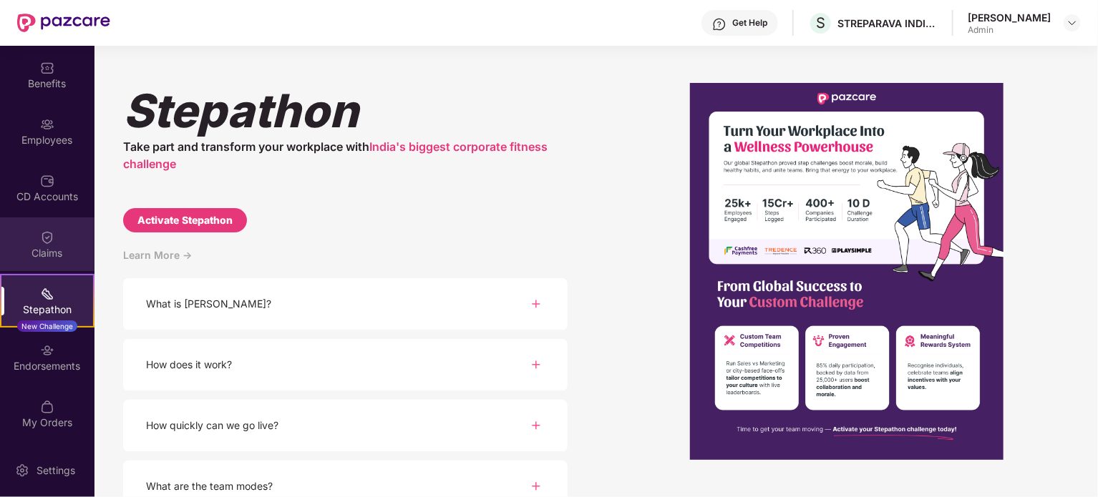
click at [46, 233] on img at bounding box center [47, 237] width 14 height 14
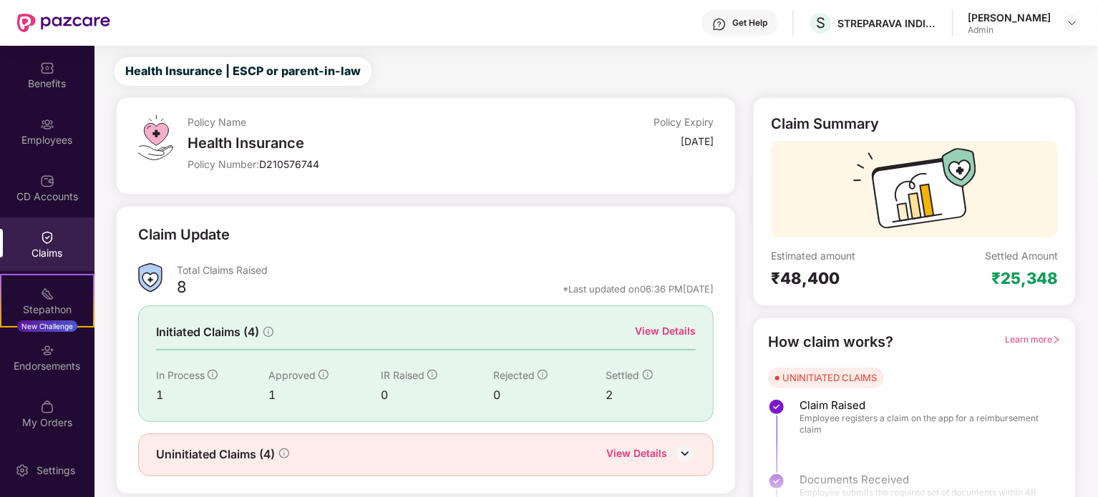
scroll to position [62, 0]
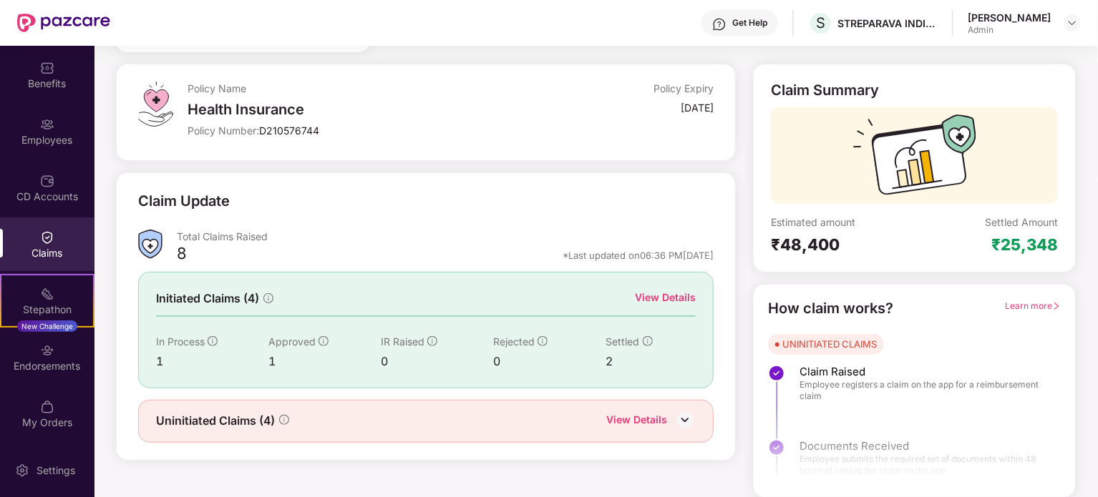
click at [681, 292] on div "View Details" at bounding box center [665, 298] width 61 height 16
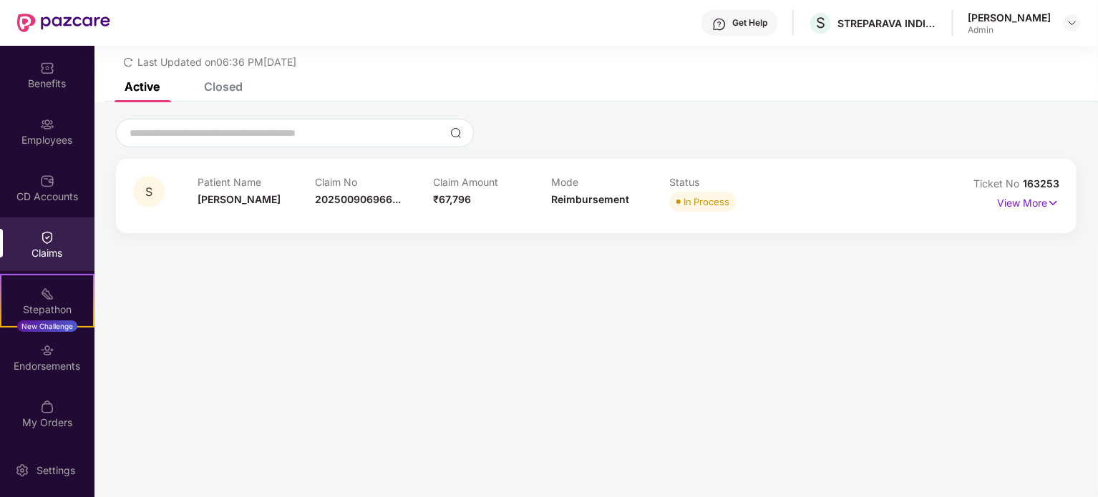
scroll to position [46, 0]
click at [235, 88] on div "Closed" at bounding box center [223, 86] width 39 height 14
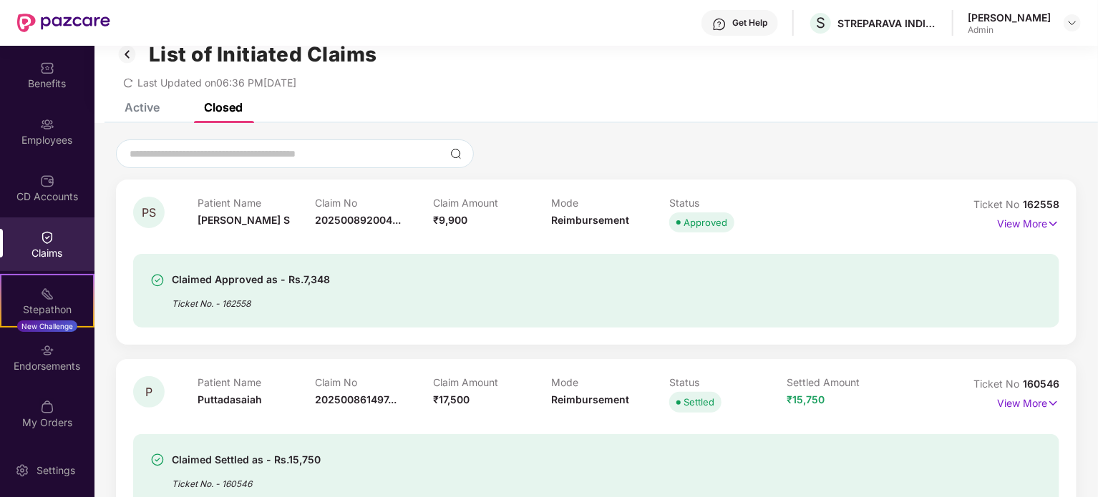
scroll to position [0, 0]
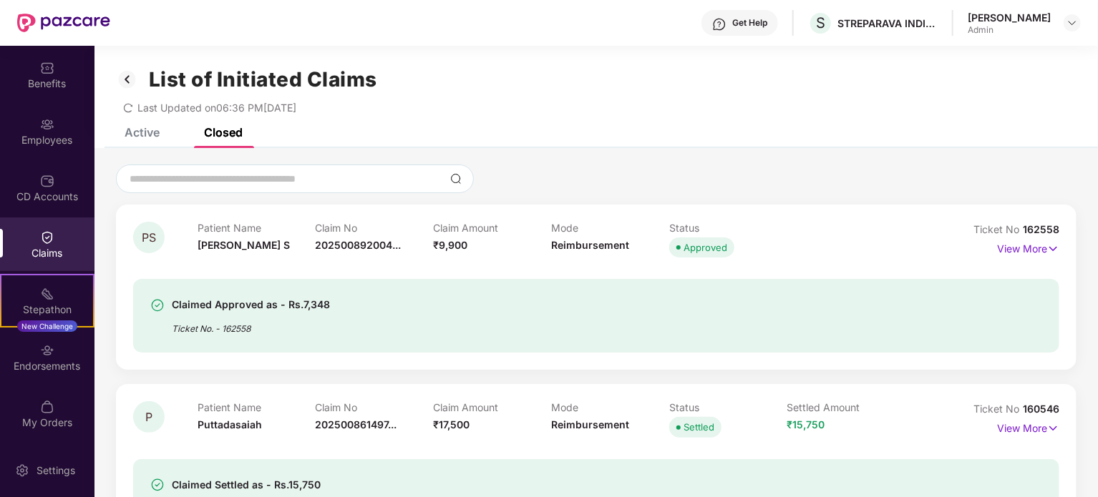
click at [157, 136] on div "Active" at bounding box center [142, 132] width 35 height 14
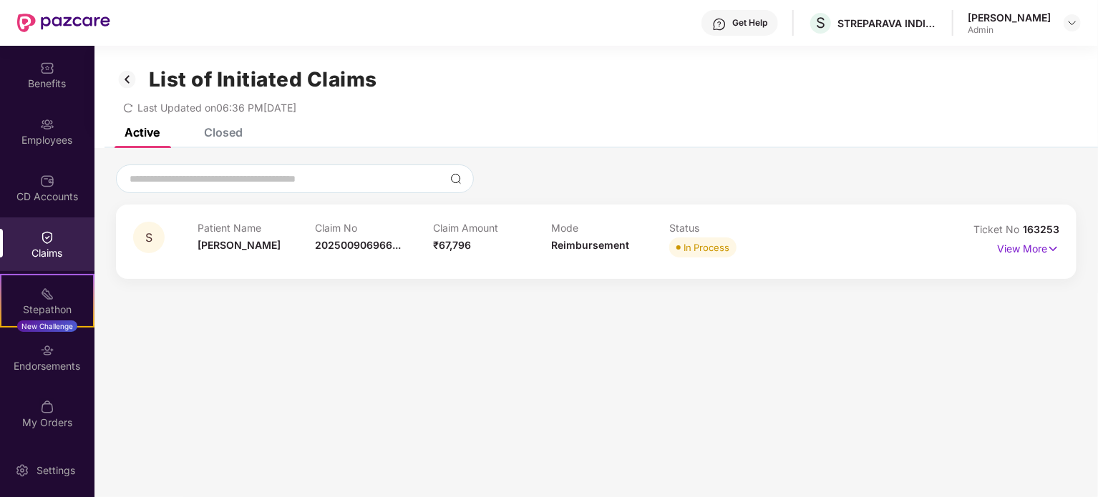
click at [235, 125] on div "List of Initiated Claims Last Updated on 06:36 PM[DATE]" at bounding box center [595, 87] width 1003 height 82
click at [54, 228] on div "Claims" at bounding box center [47, 245] width 94 height 54
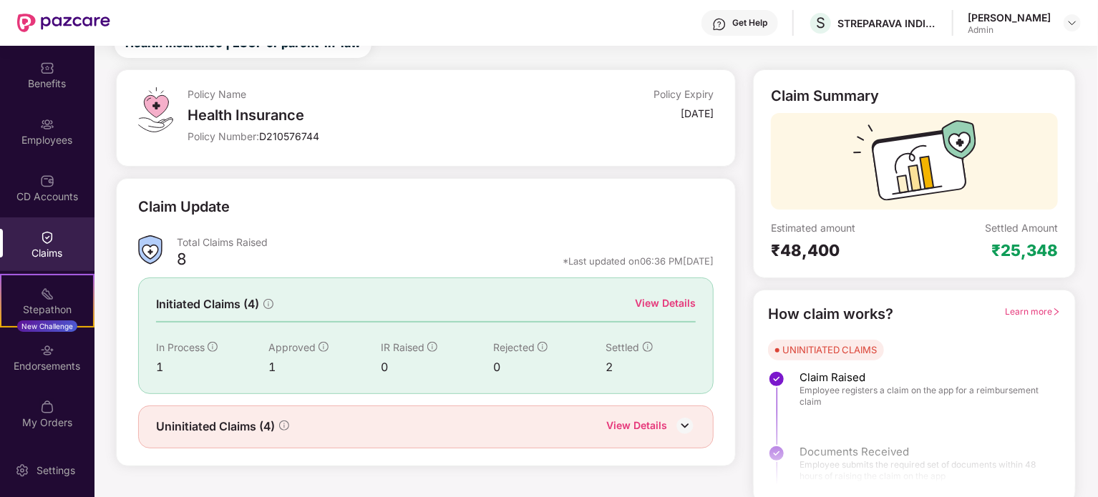
scroll to position [62, 0]
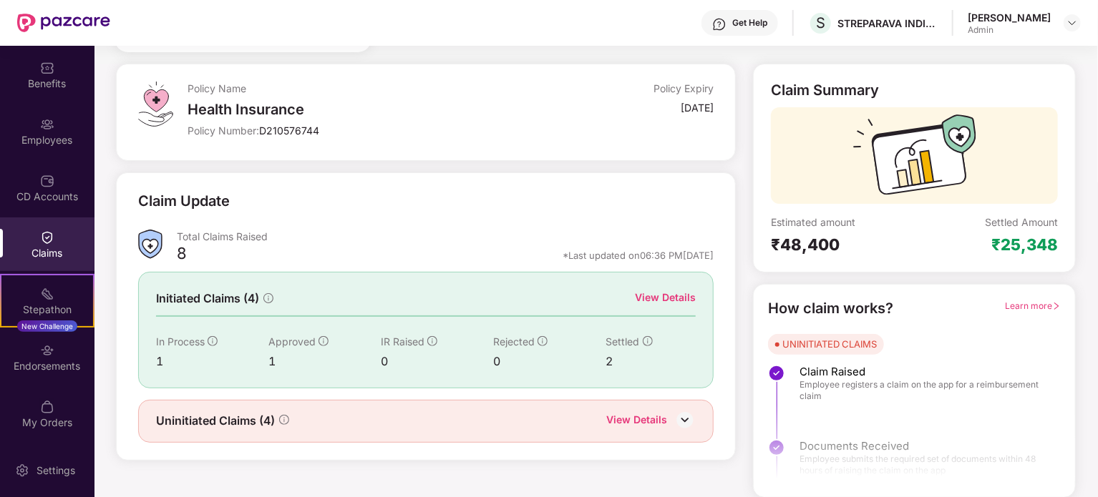
click at [688, 419] on img at bounding box center [684, 419] width 21 height 21
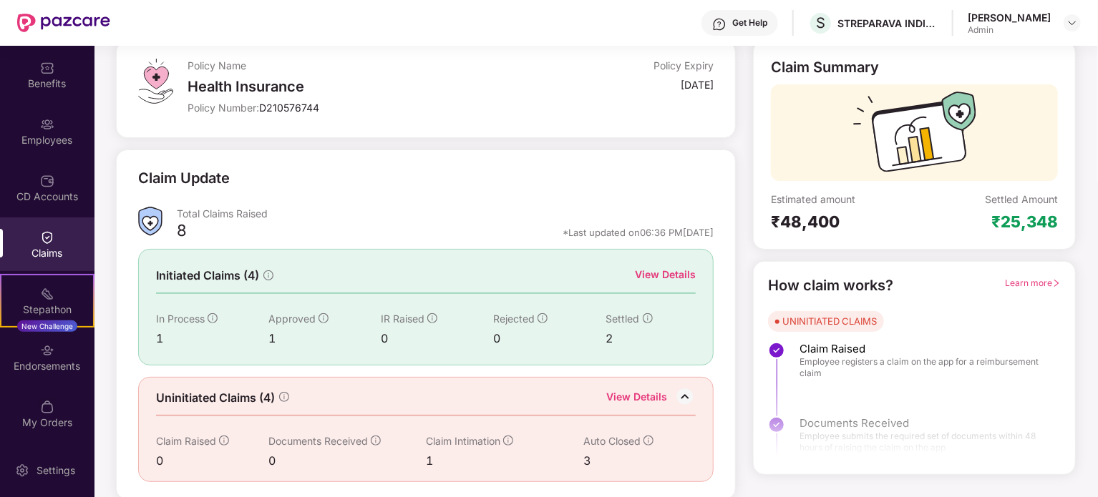
scroll to position [86, 0]
click at [507, 407] on div "Uninitiated Claims (4) View Details Claim Raised 0 Documents Received 0 Claim I…" at bounding box center [426, 428] width 576 height 105
click at [189, 402] on span "Uninitiated Claims (4)" at bounding box center [215, 398] width 119 height 18
click at [158, 334] on div "1" at bounding box center [212, 338] width 112 height 18
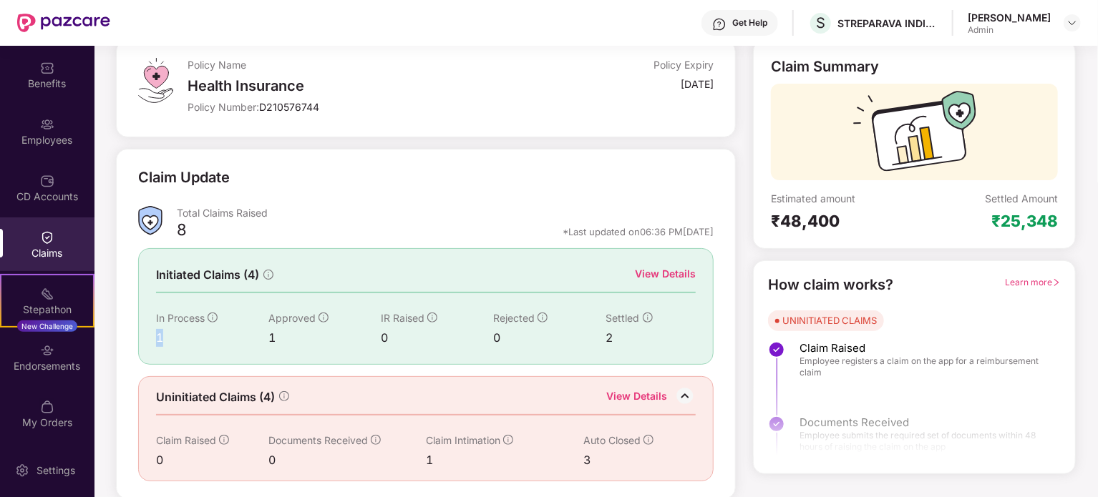
click at [158, 334] on div "1" at bounding box center [212, 338] width 112 height 18
click at [870, 248] on div "Claim Summary Estimated amount ₹48,400 Settled Amount ₹25,348" at bounding box center [914, 144] width 323 height 209
click at [887, 434] on div at bounding box center [914, 414] width 321 height 107
click at [1044, 277] on span "Learn more" at bounding box center [1033, 282] width 56 height 11
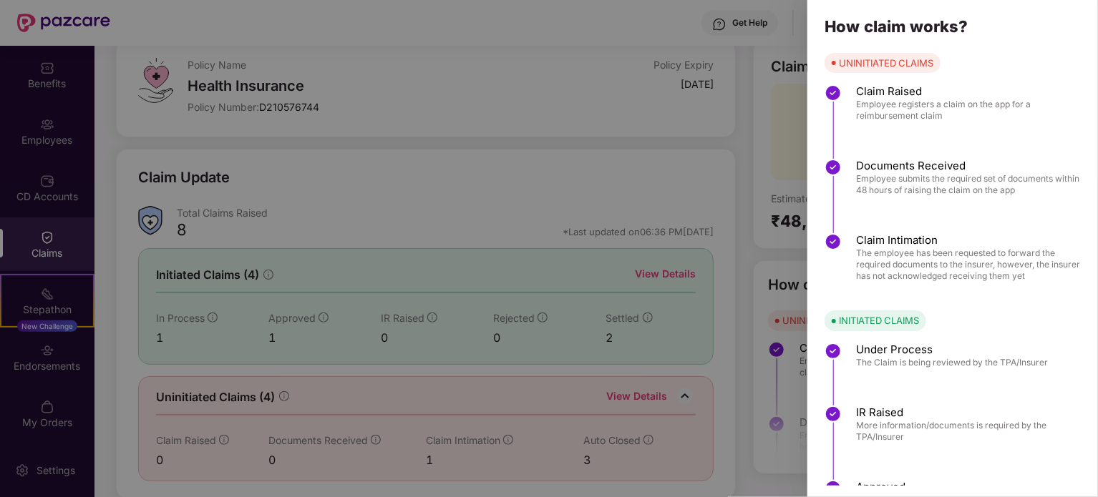
click at [740, 108] on div at bounding box center [549, 248] width 1098 height 497
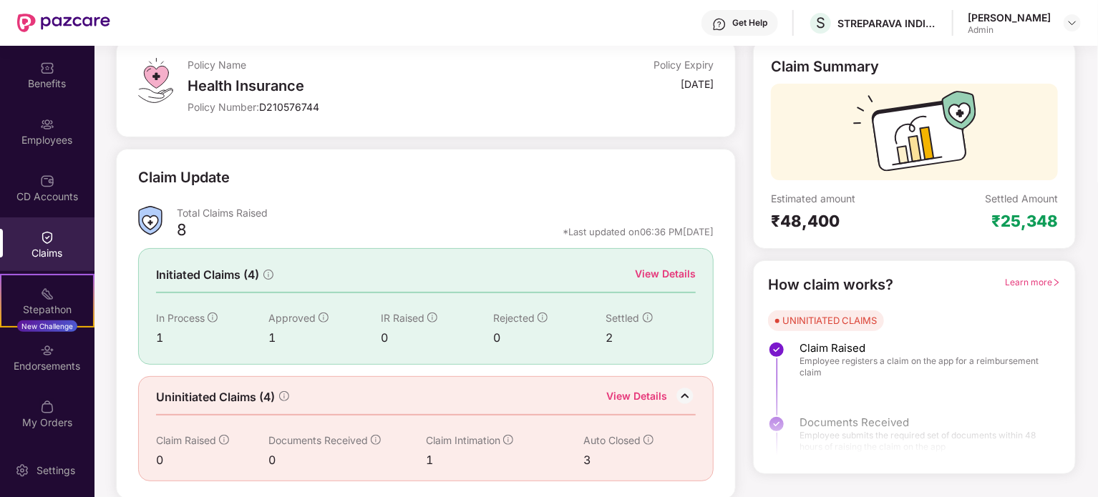
click at [1019, 219] on div "₹25,348" at bounding box center [1024, 221] width 67 height 20
click at [1034, 233] on div "Claim Summary Estimated amount ₹48,400 Settled Amount ₹25,348" at bounding box center [914, 144] width 323 height 209
click at [48, 185] on img at bounding box center [47, 181] width 14 height 14
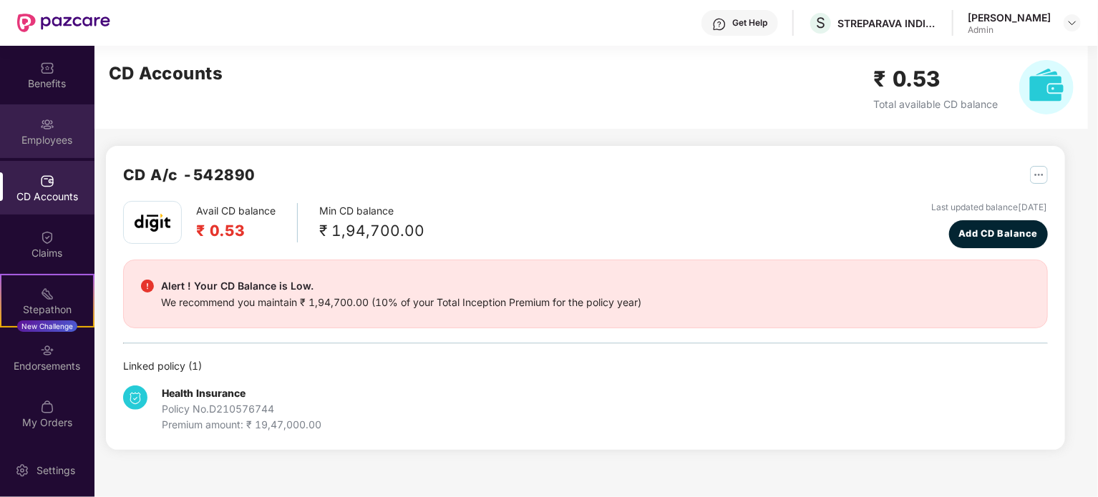
click at [58, 114] on div "Employees" at bounding box center [47, 131] width 94 height 54
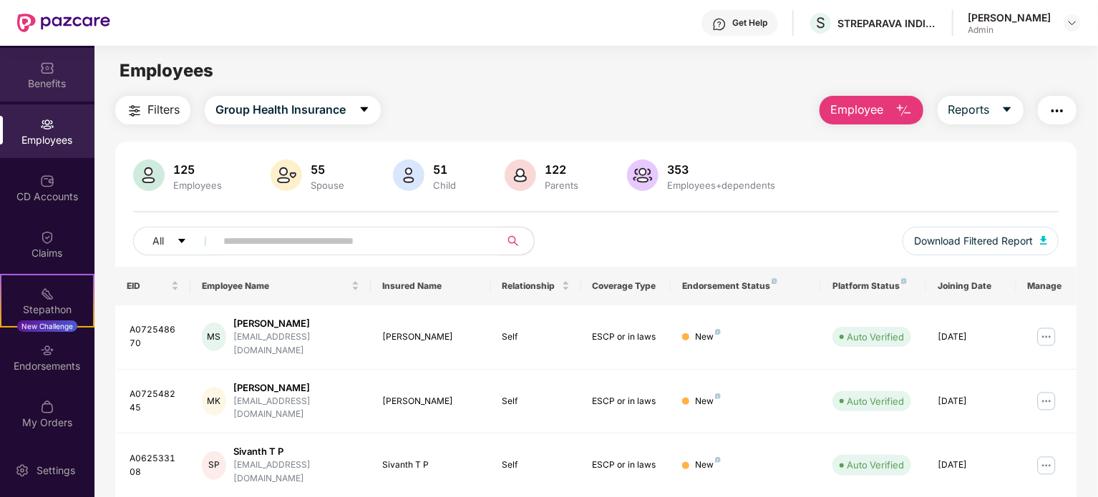
click at [57, 65] on div "Benefits" at bounding box center [47, 75] width 94 height 54
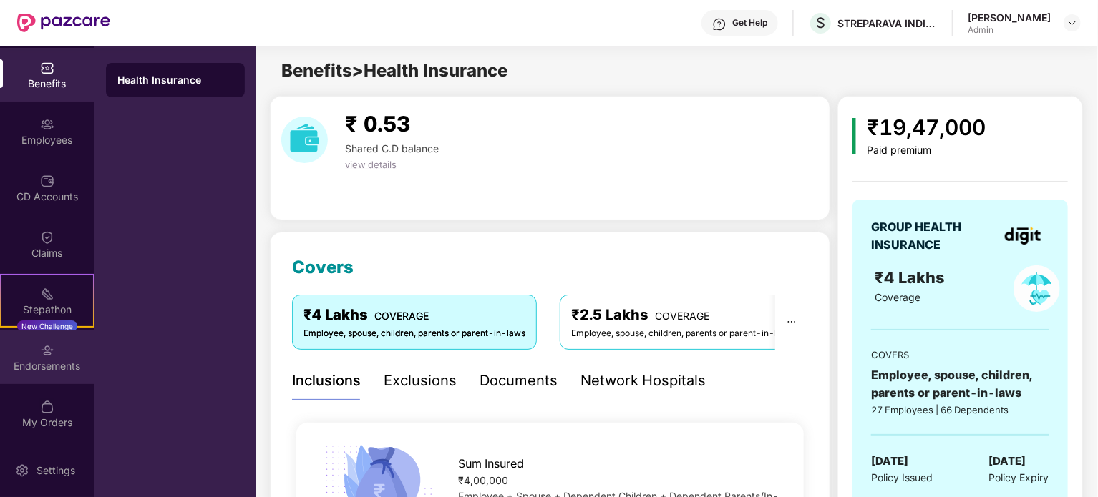
click at [50, 367] on div "Endorsements" at bounding box center [47, 366] width 94 height 14
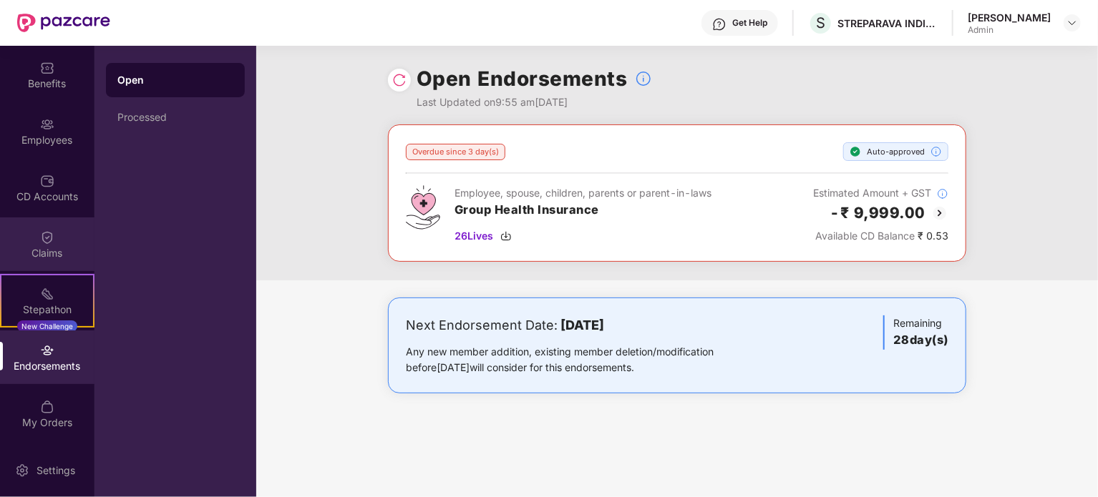
click at [51, 233] on img at bounding box center [47, 237] width 14 height 14
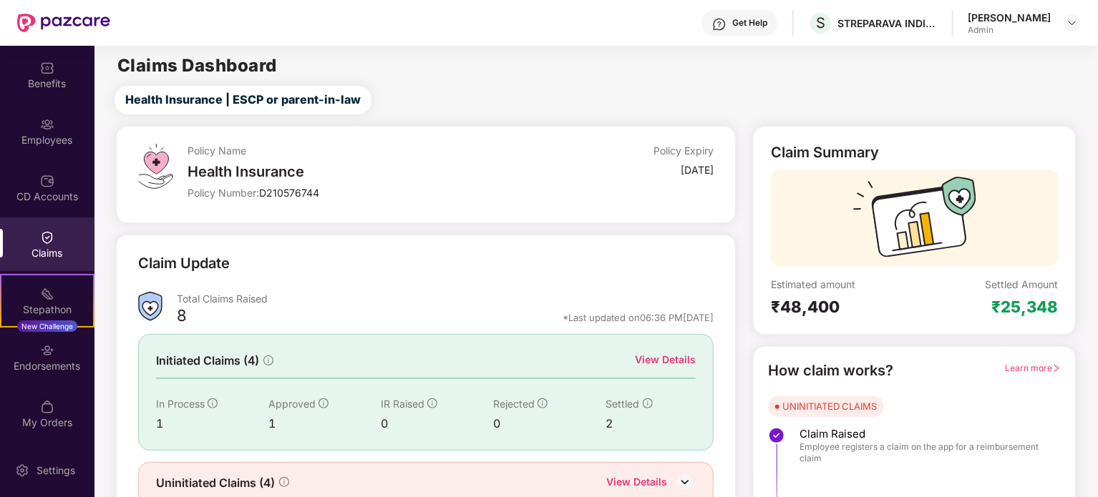
click at [536, 238] on div "Claim Update Total Claims Raised 8 *Last updated on 06:36 PM[DATE] Initiated Cl…" at bounding box center [426, 379] width 621 height 288
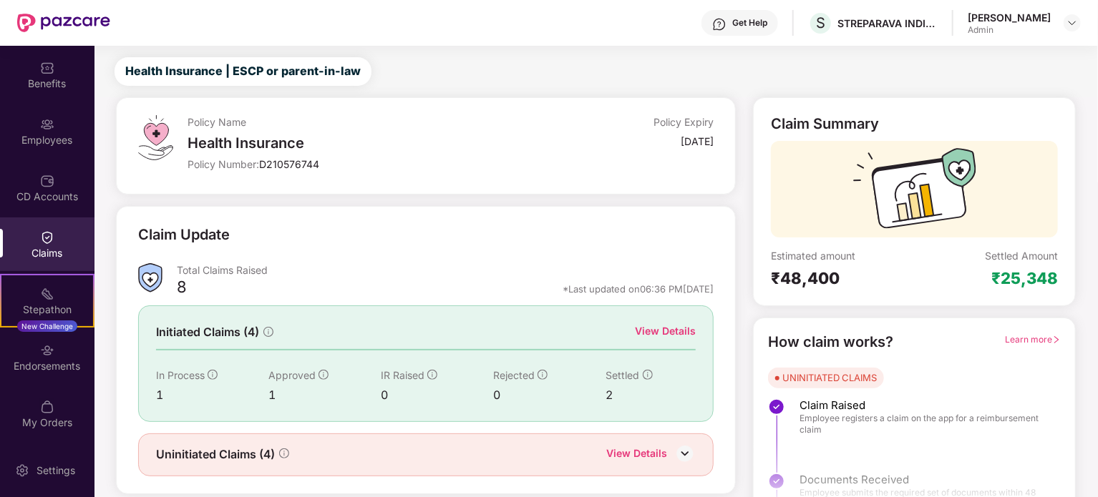
scroll to position [62, 0]
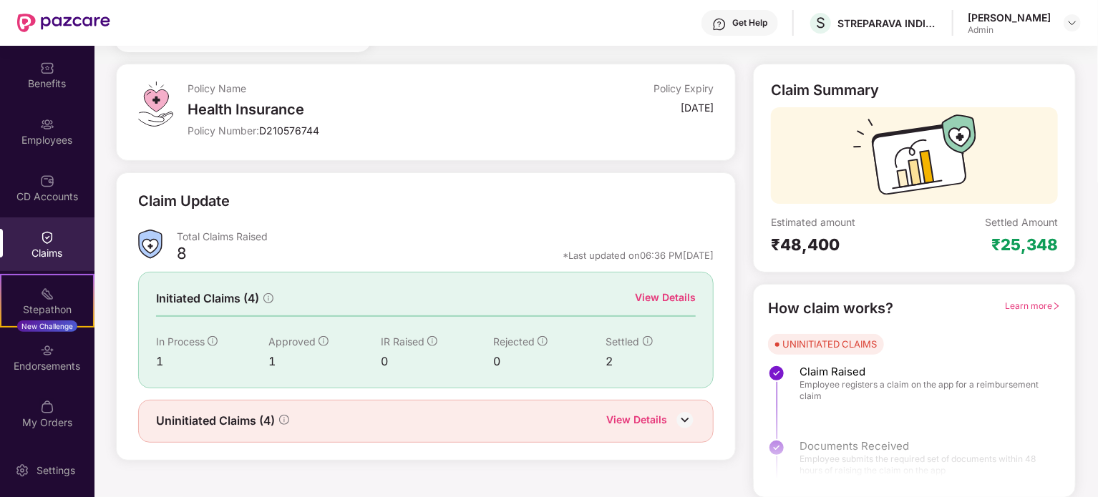
click at [650, 417] on div "View Details" at bounding box center [636, 421] width 61 height 19
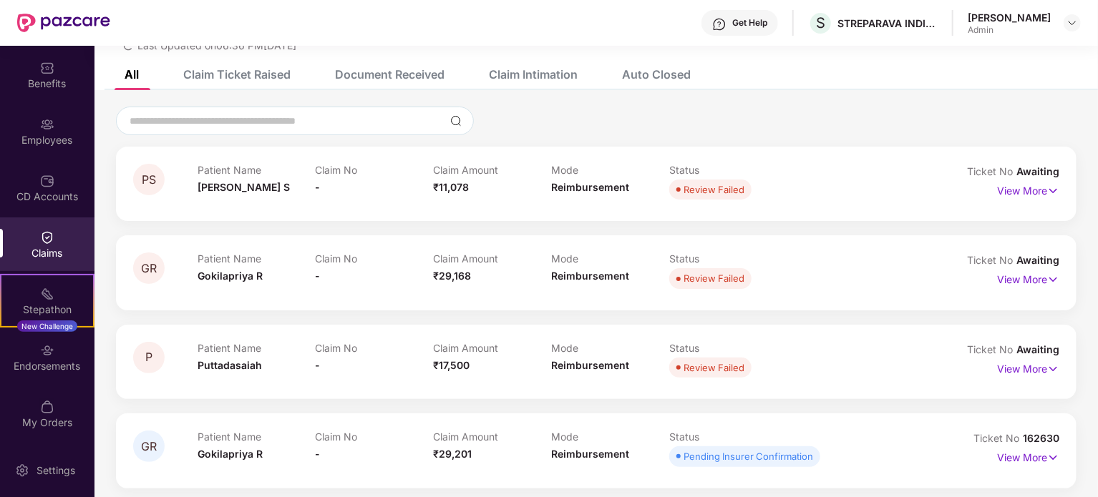
scroll to position [67, 0]
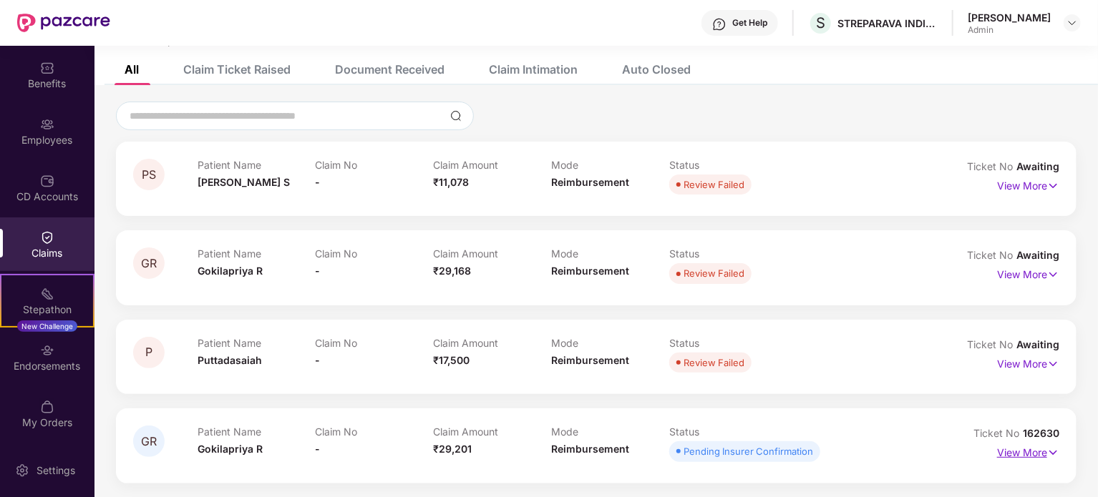
click at [1045, 457] on p "View More" at bounding box center [1028, 451] width 62 height 19
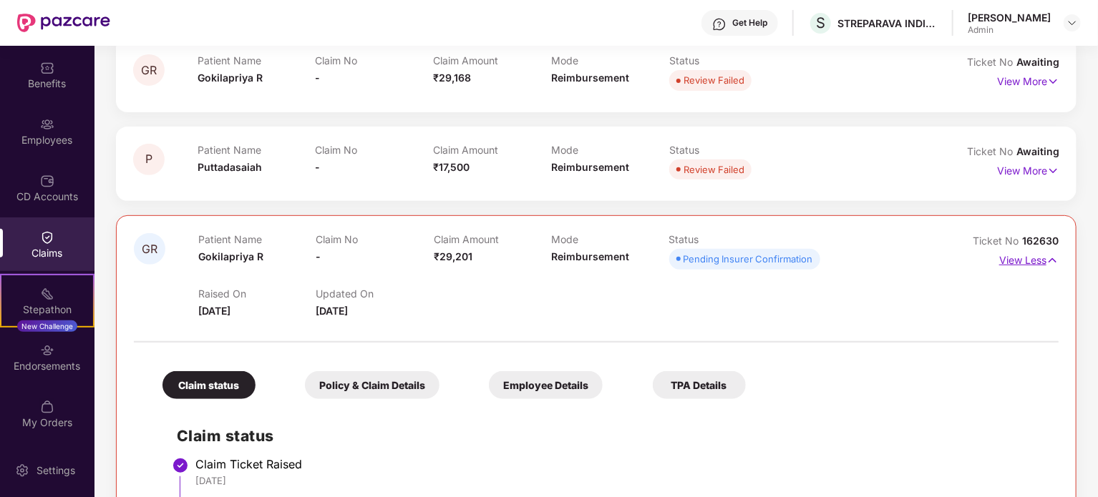
scroll to position [230, 0]
